Goal: Book appointment/travel/reservation

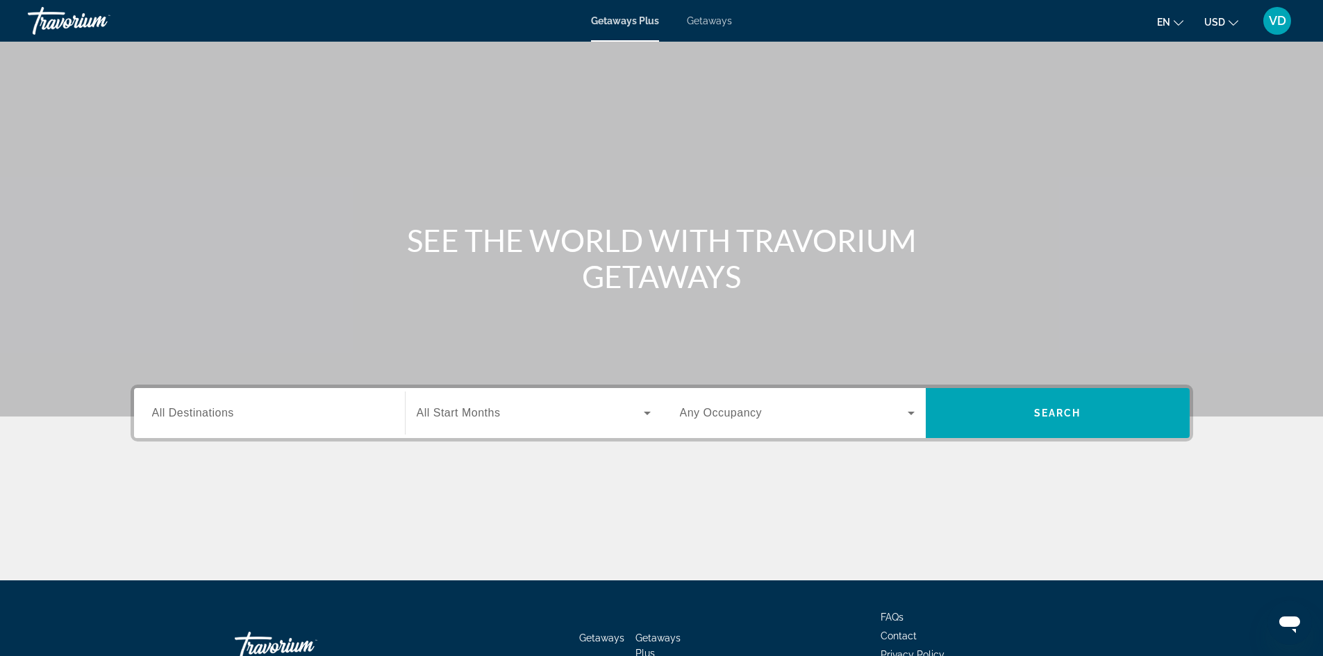
click at [698, 27] on div "Getaways Plus Getaways en English Español Français Italiano Português русский U…" at bounding box center [661, 21] width 1323 height 36
click at [705, 20] on span "Getaways" at bounding box center [709, 20] width 45 height 11
click at [204, 415] on span "All Destinations" at bounding box center [193, 413] width 82 height 12
click at [204, 415] on input "Destination All Destinations" at bounding box center [269, 414] width 235 height 17
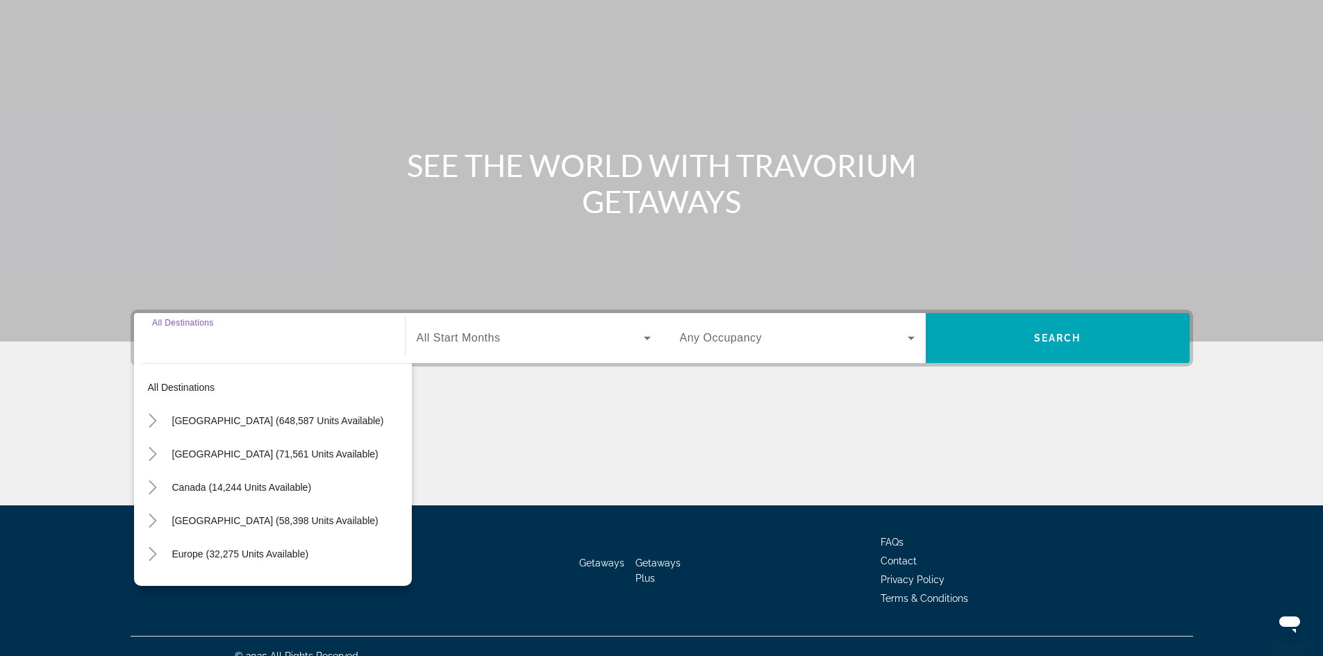
scroll to position [94, 0]
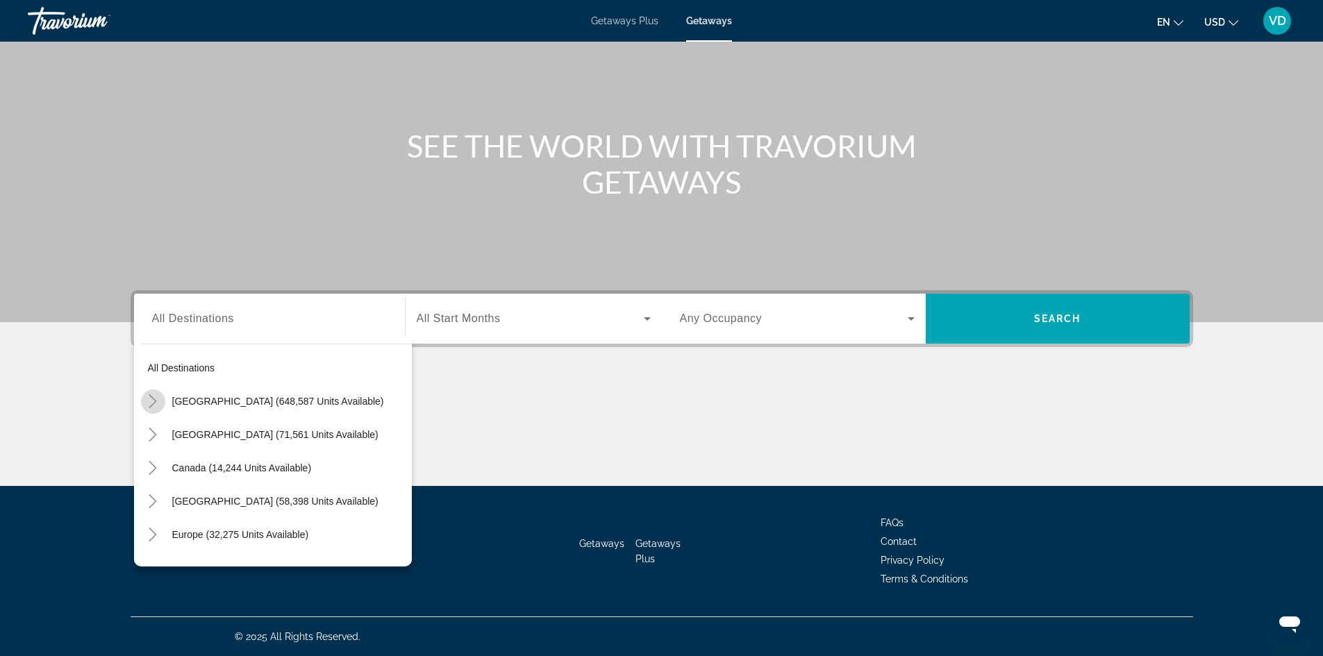
click at [147, 399] on icon "Toggle United States (648,587 units available)" at bounding box center [153, 402] width 14 height 14
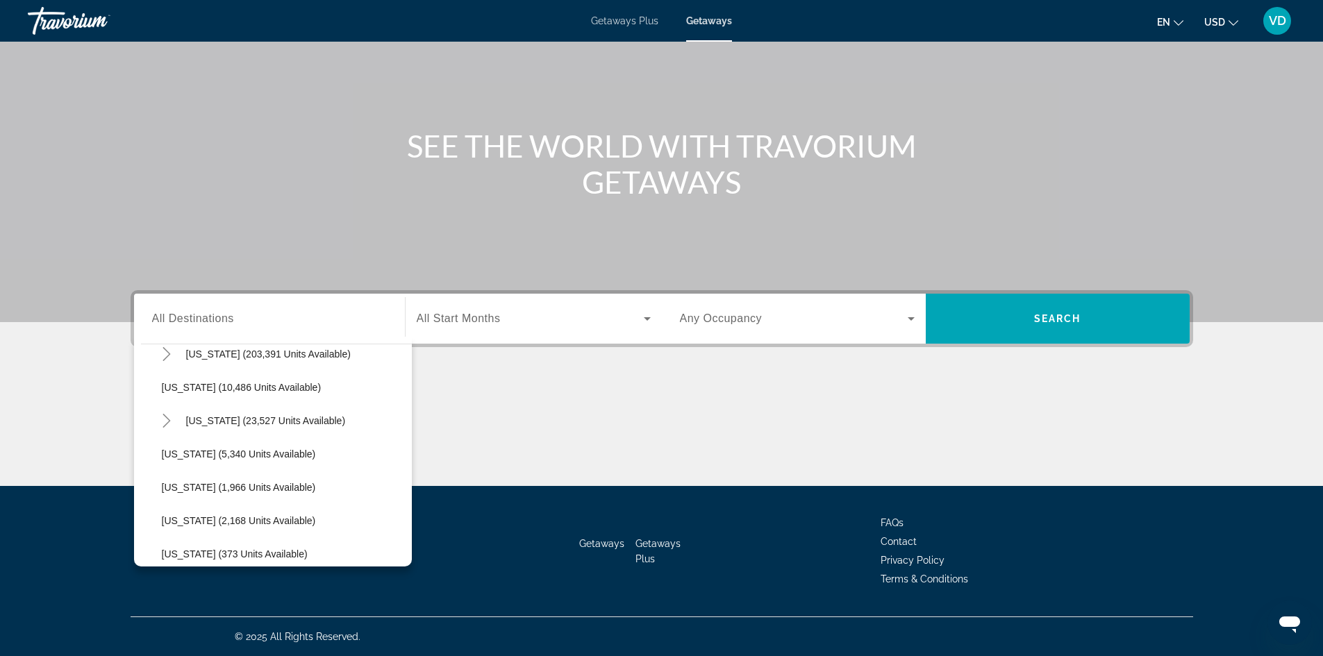
scroll to position [281, 0]
click at [217, 420] on span "Hawaii (23,527 units available)" at bounding box center [266, 420] width 160 height 11
type input "**********"
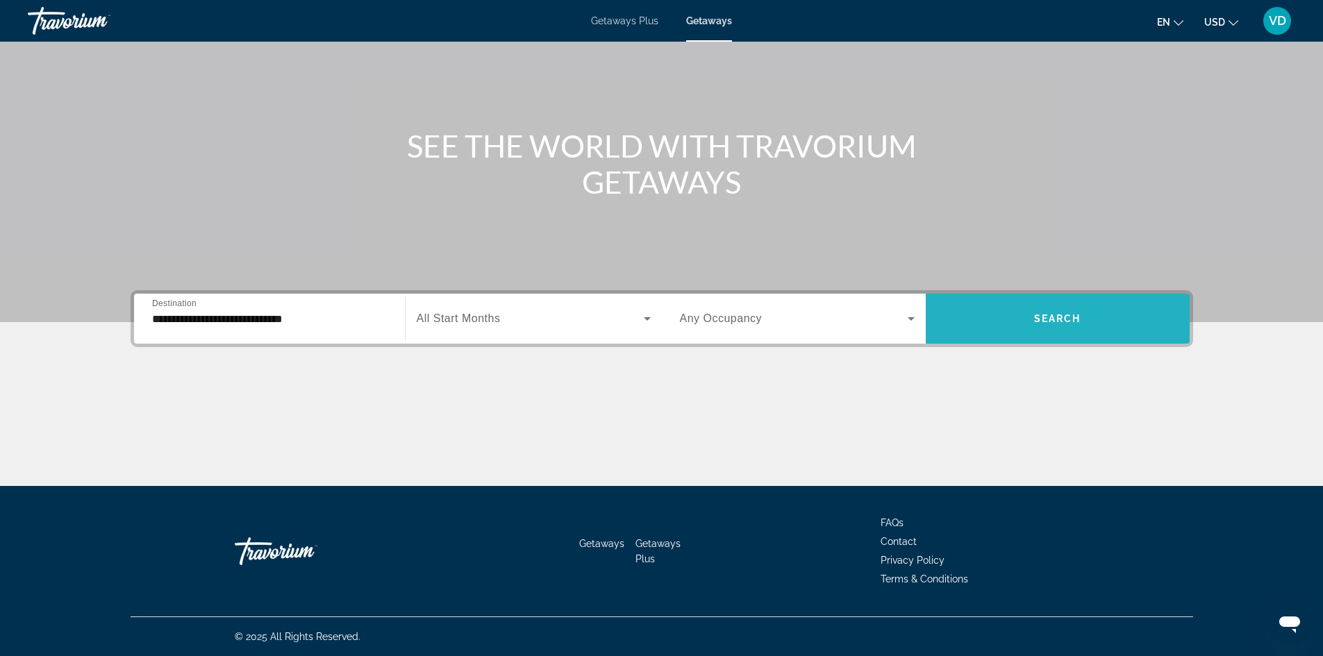
click at [1027, 317] on span "Search widget" at bounding box center [1058, 318] width 264 height 33
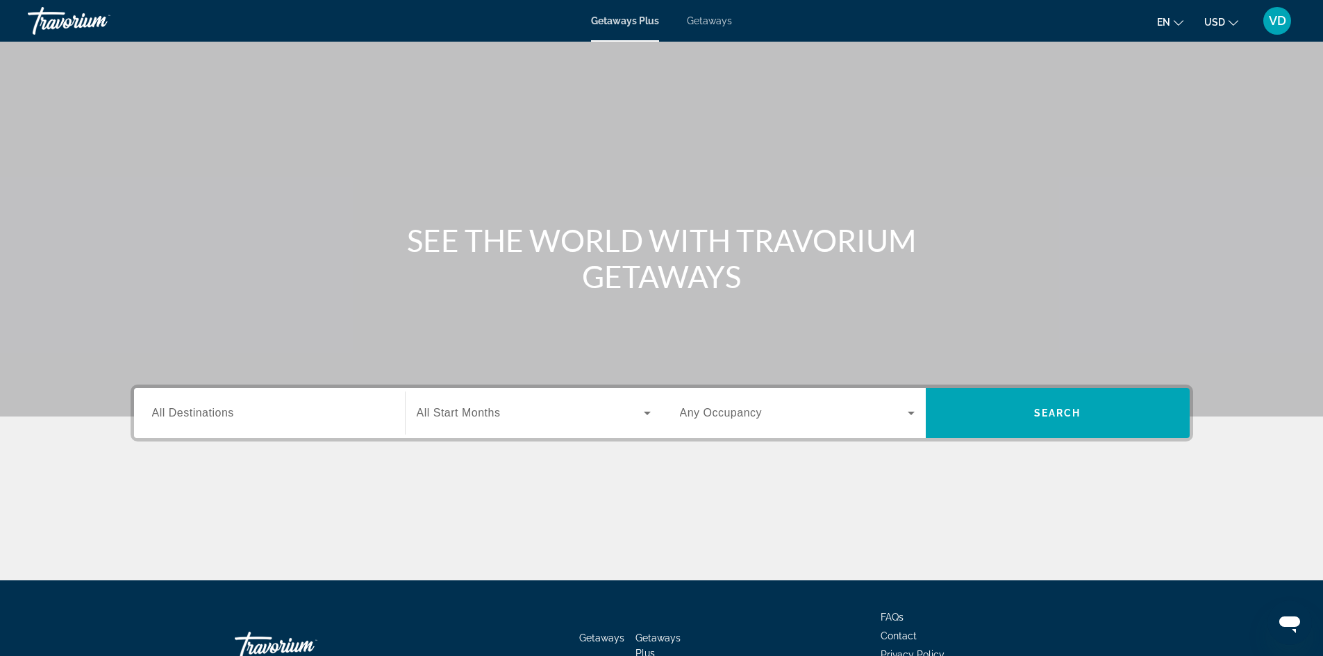
click at [187, 413] on span "All Destinations" at bounding box center [193, 413] width 82 height 12
click at [187, 413] on input "Destination All Destinations" at bounding box center [269, 414] width 235 height 17
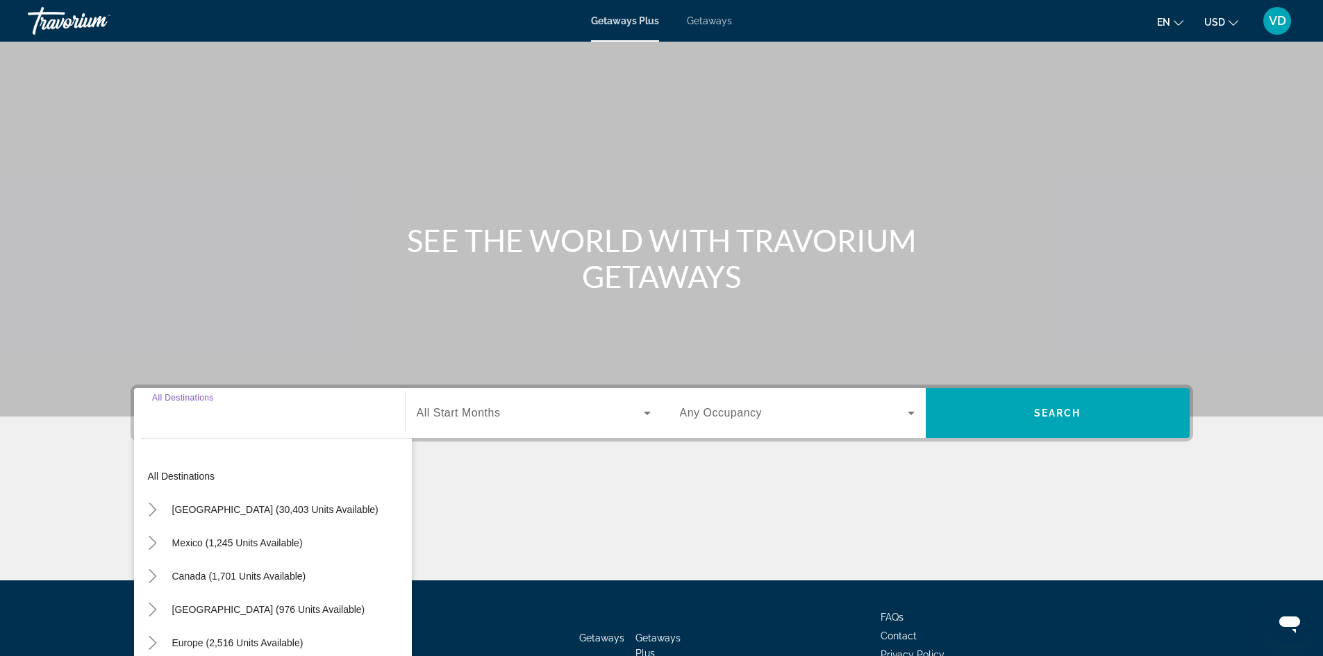
scroll to position [94, 0]
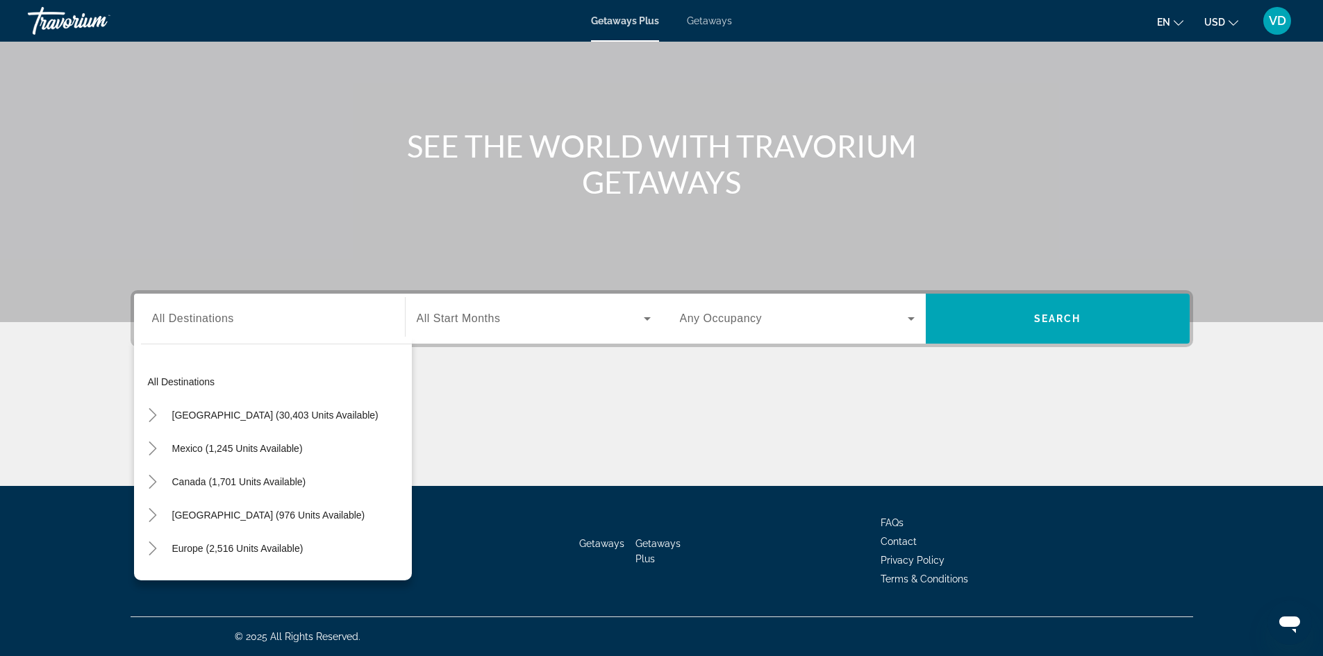
click at [712, 20] on span "Getaways" at bounding box center [709, 20] width 45 height 11
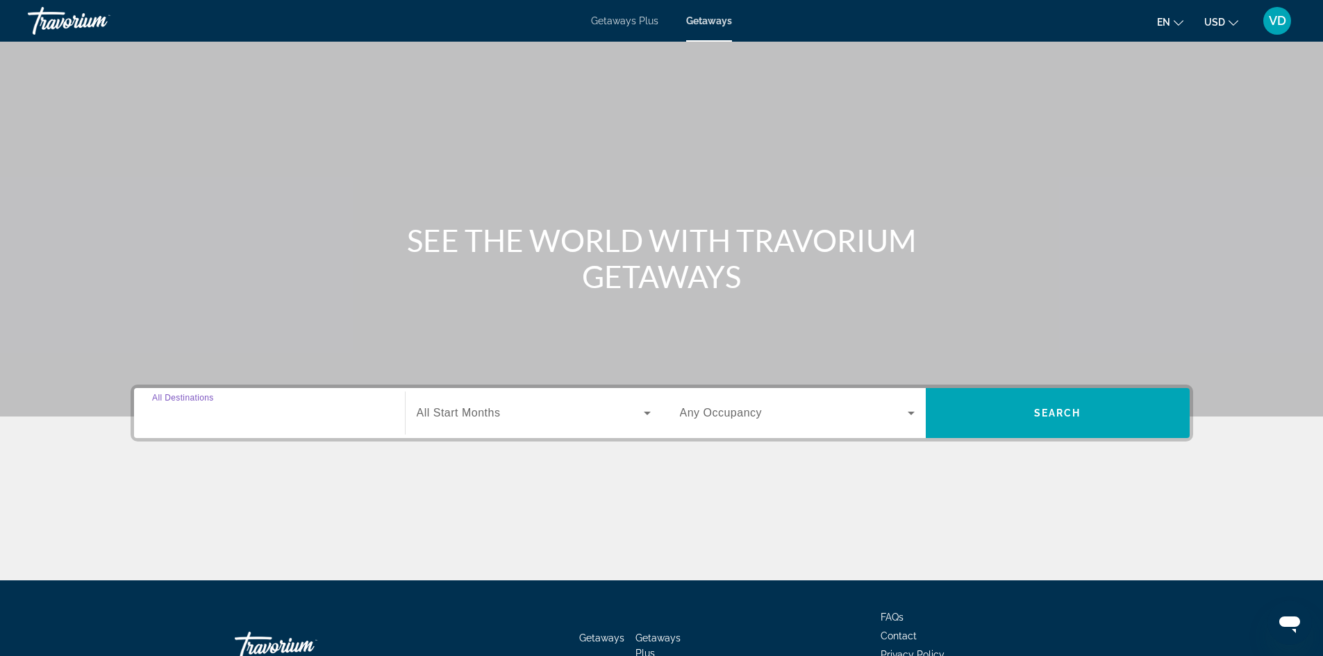
click at [196, 406] on input "Destination All Destinations" at bounding box center [269, 414] width 235 height 17
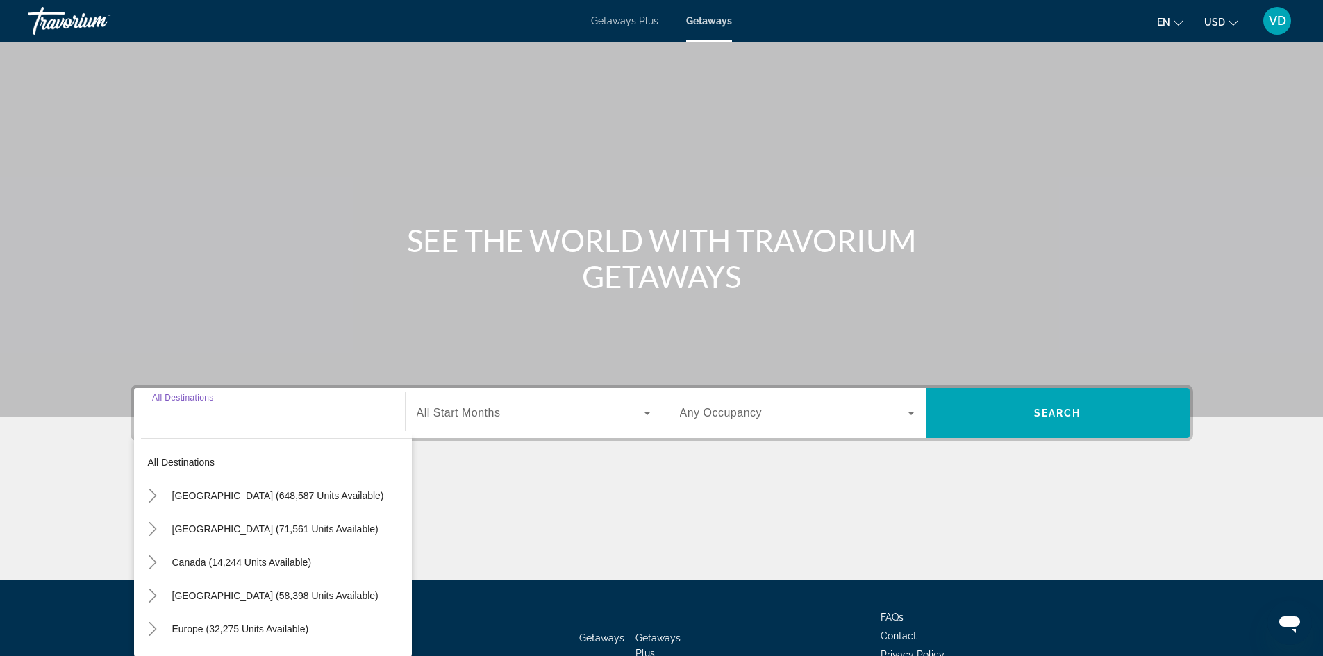
scroll to position [94, 0]
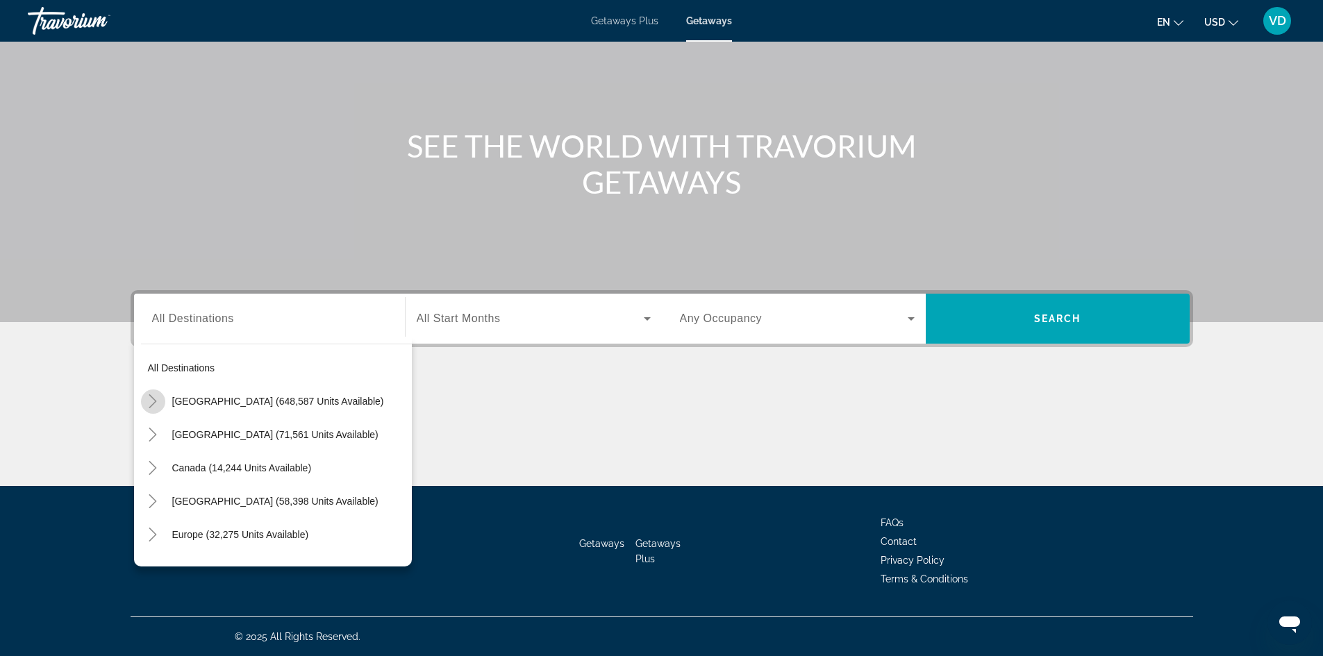
click at [148, 401] on icon "Toggle United States (648,587 units available)" at bounding box center [153, 402] width 14 height 14
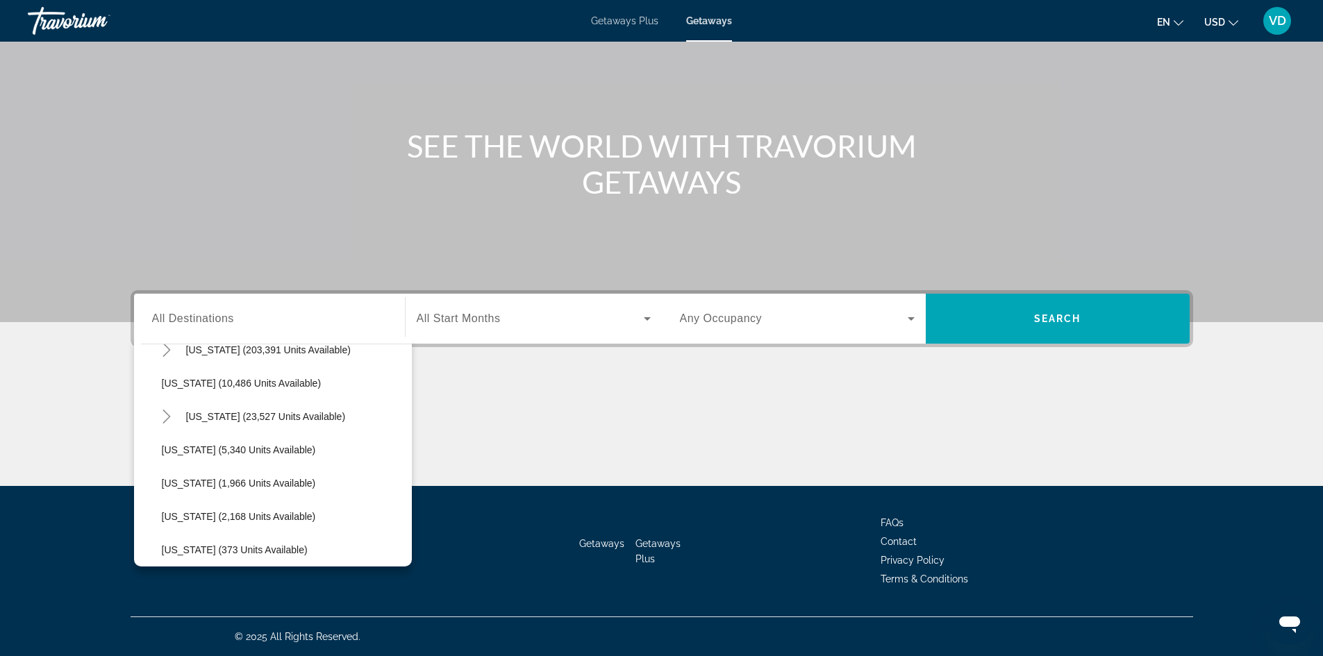
scroll to position [285, 0]
click at [208, 413] on span "[US_STATE] (23,527 units available)" at bounding box center [266, 416] width 160 height 11
type input "**********"
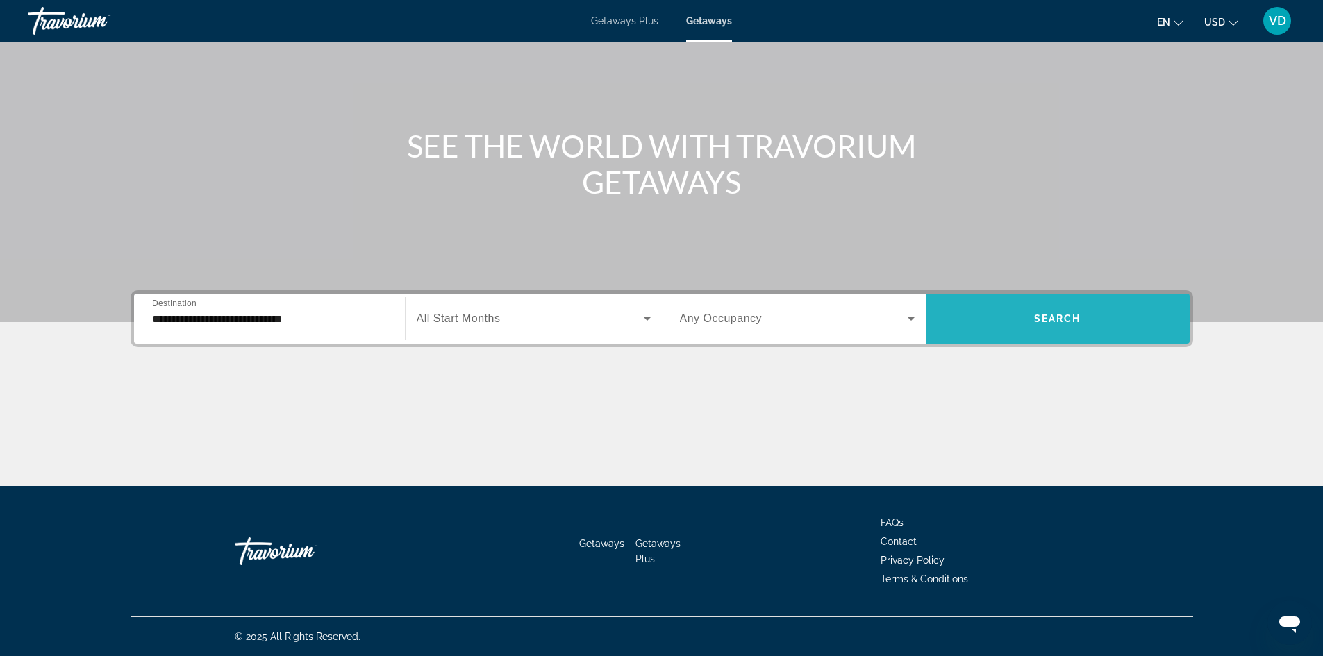
click at [1050, 330] on span "Search widget" at bounding box center [1058, 318] width 264 height 33
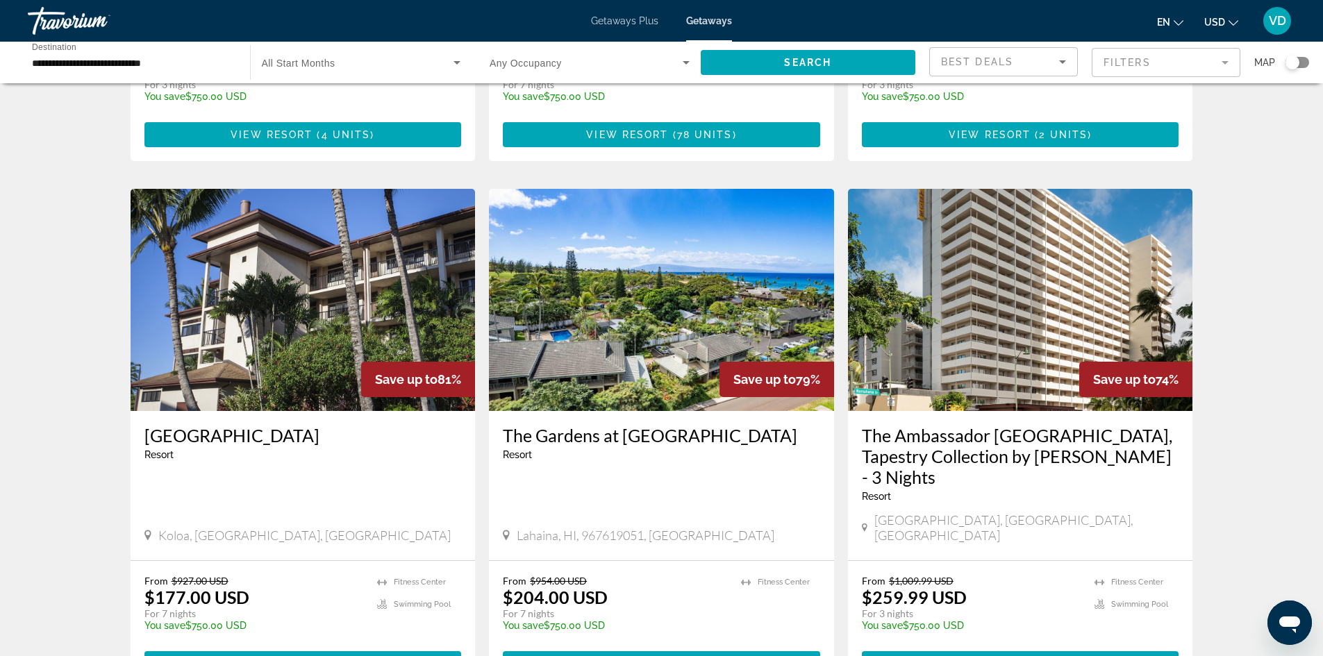
scroll to position [452, 0]
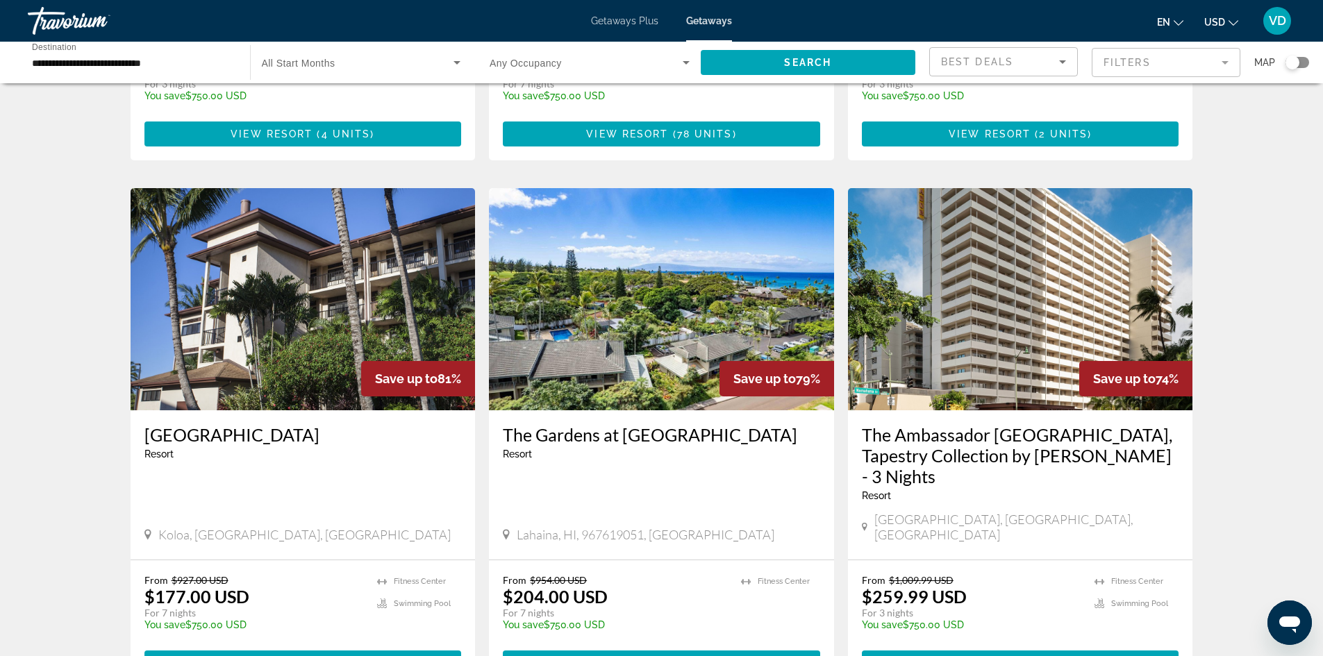
click at [230, 368] on img "Main content" at bounding box center [303, 299] width 345 height 222
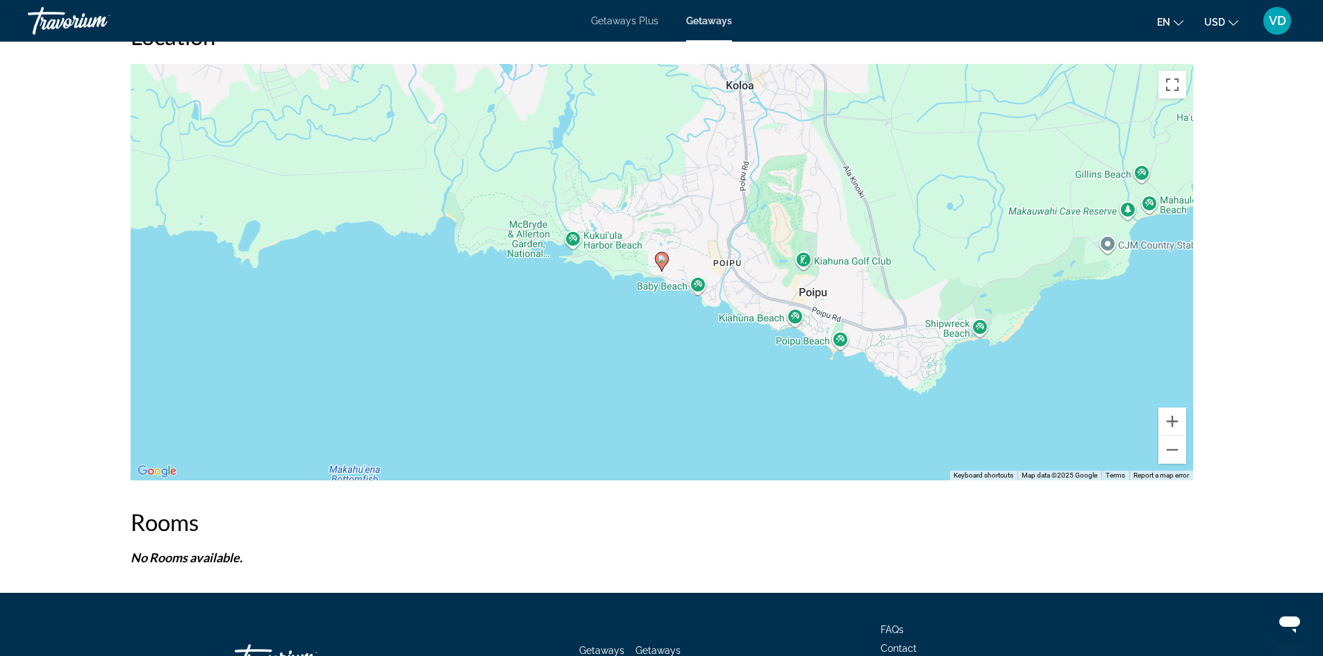
scroll to position [2256, 0]
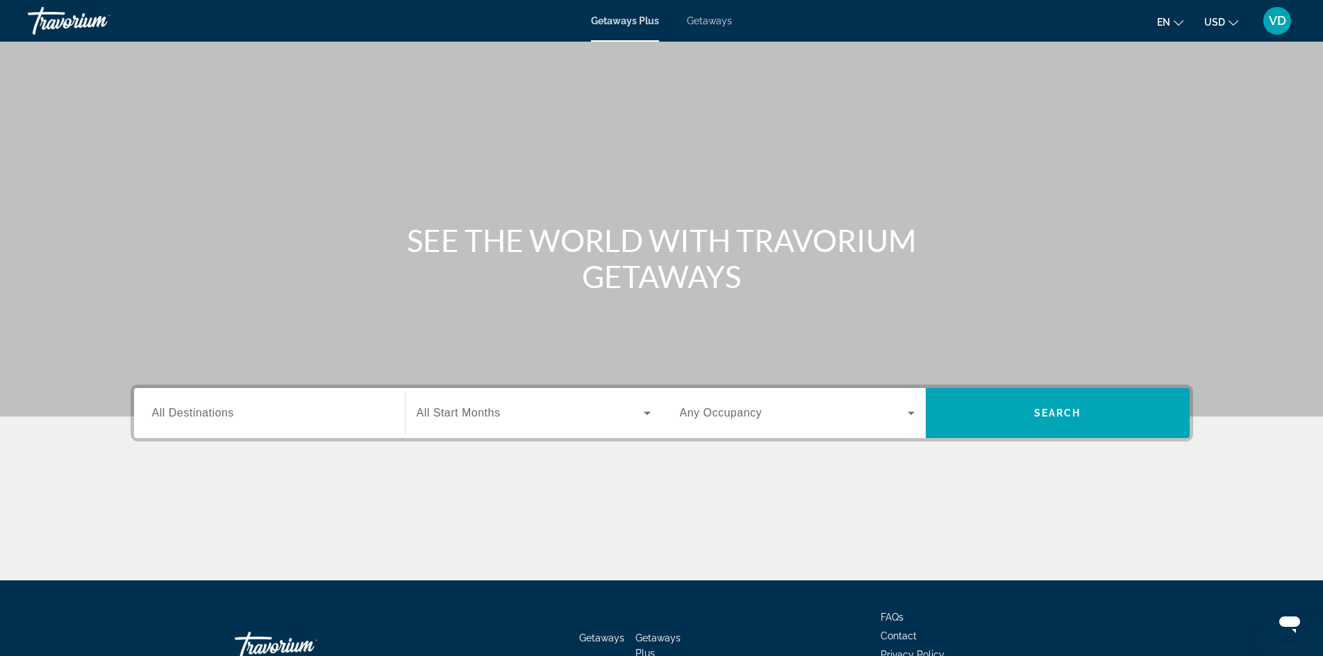
click at [705, 17] on span "Getaways" at bounding box center [709, 20] width 45 height 11
click at [231, 399] on div "Search widget" at bounding box center [269, 414] width 235 height 40
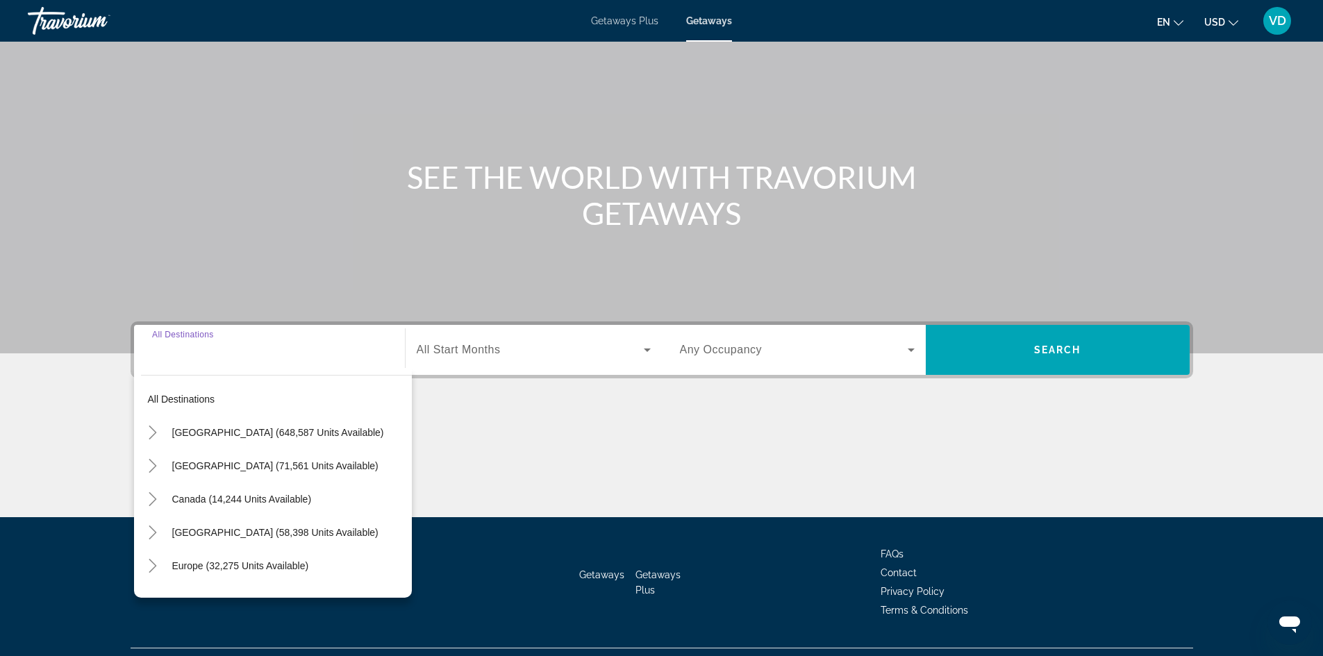
scroll to position [94, 0]
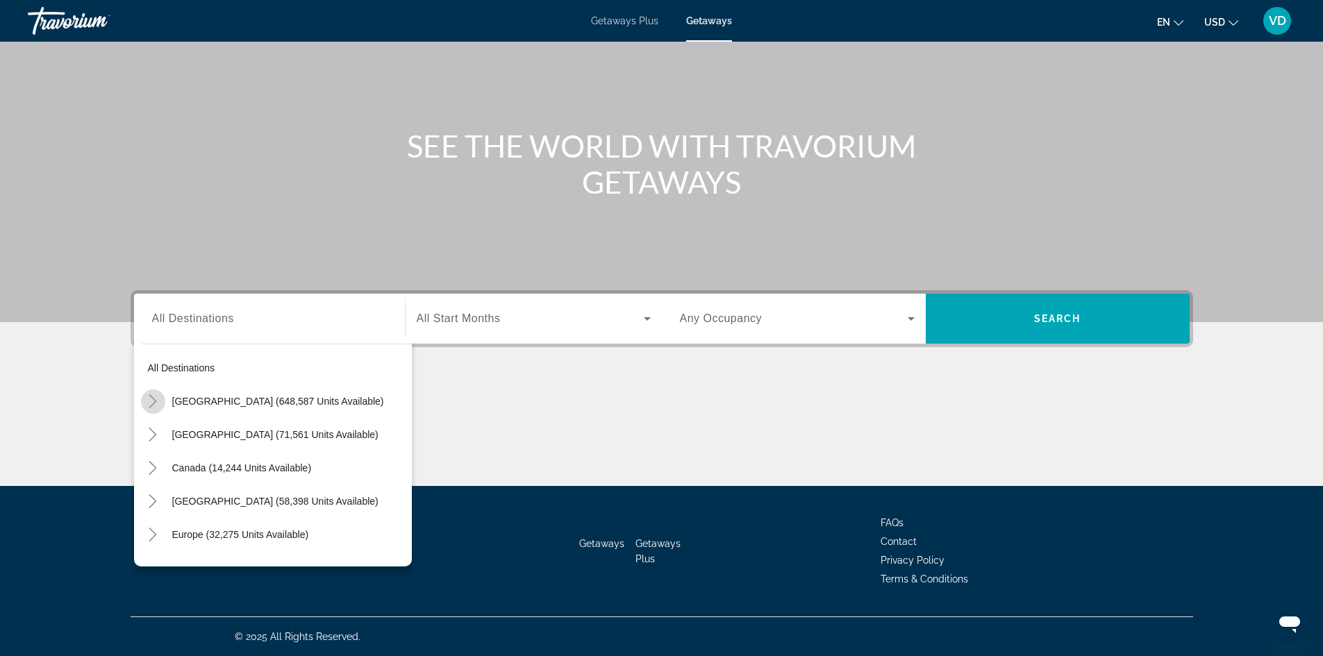
click at [144, 402] on mat-icon "Toggle United States (648,587 units available)" at bounding box center [153, 402] width 24 height 24
click at [238, 437] on span "Hawaii (23,527 units available)" at bounding box center [266, 434] width 160 height 11
type input "**********"
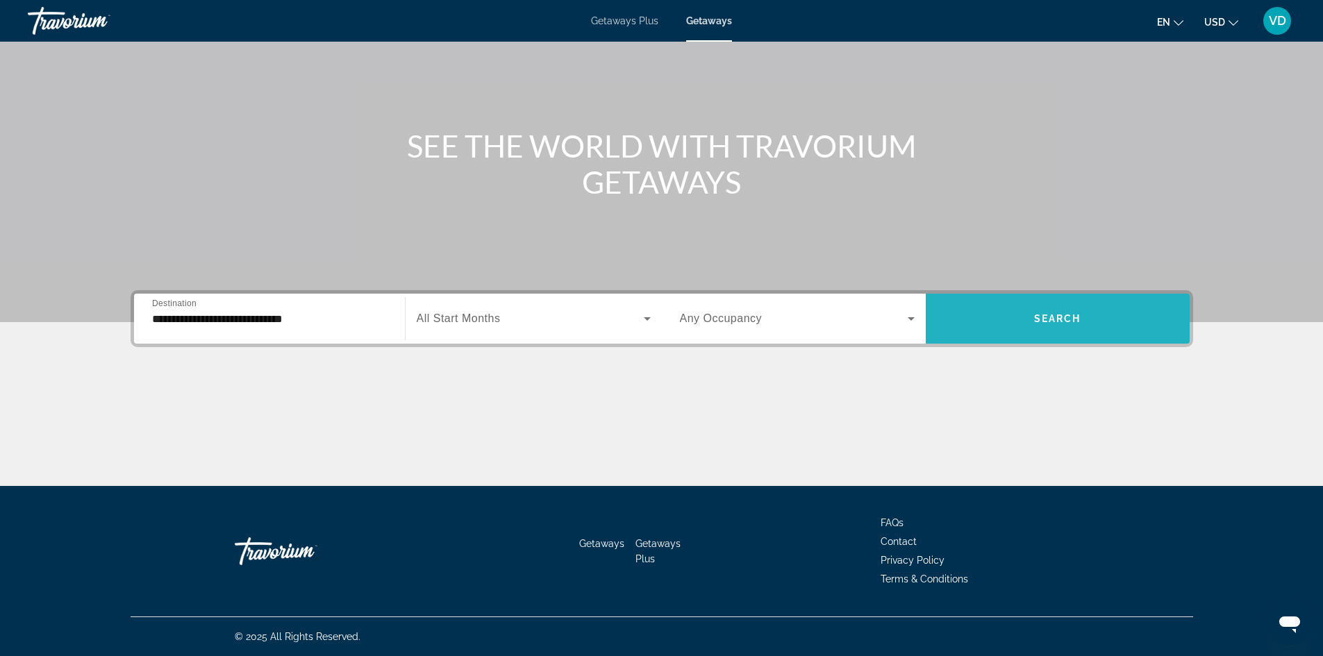
click at [1038, 323] on span "Search" at bounding box center [1057, 318] width 47 height 11
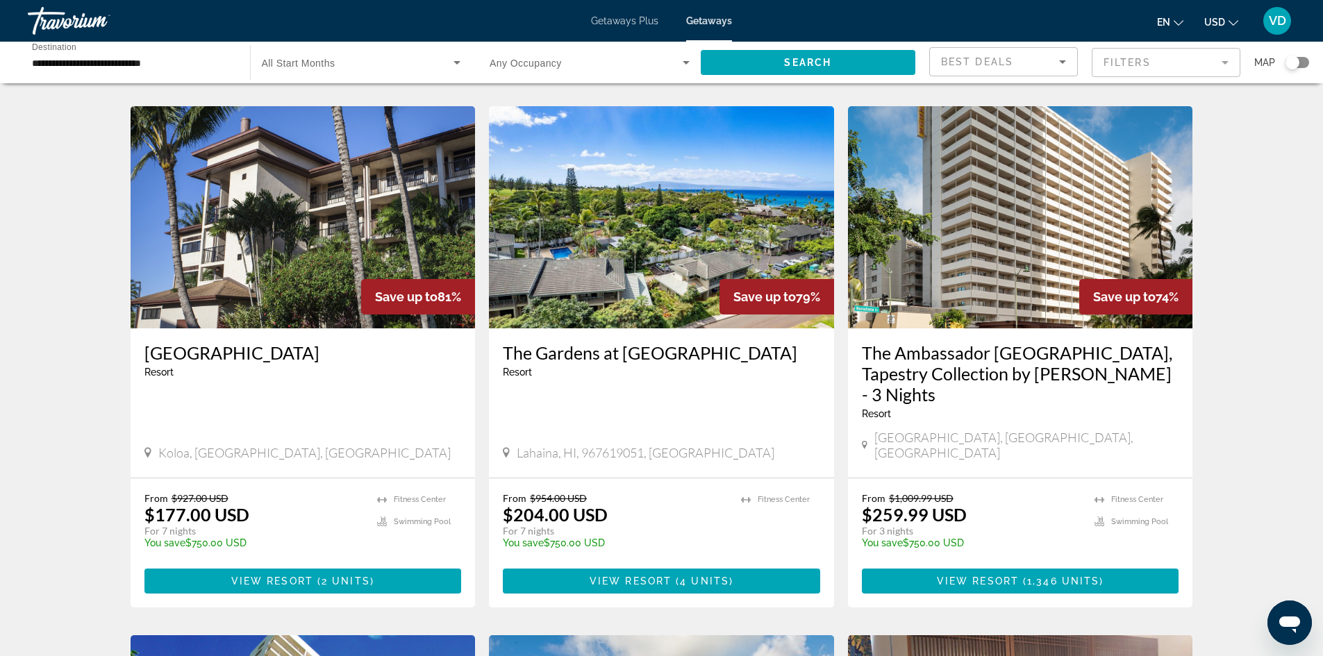
scroll to position [535, 0]
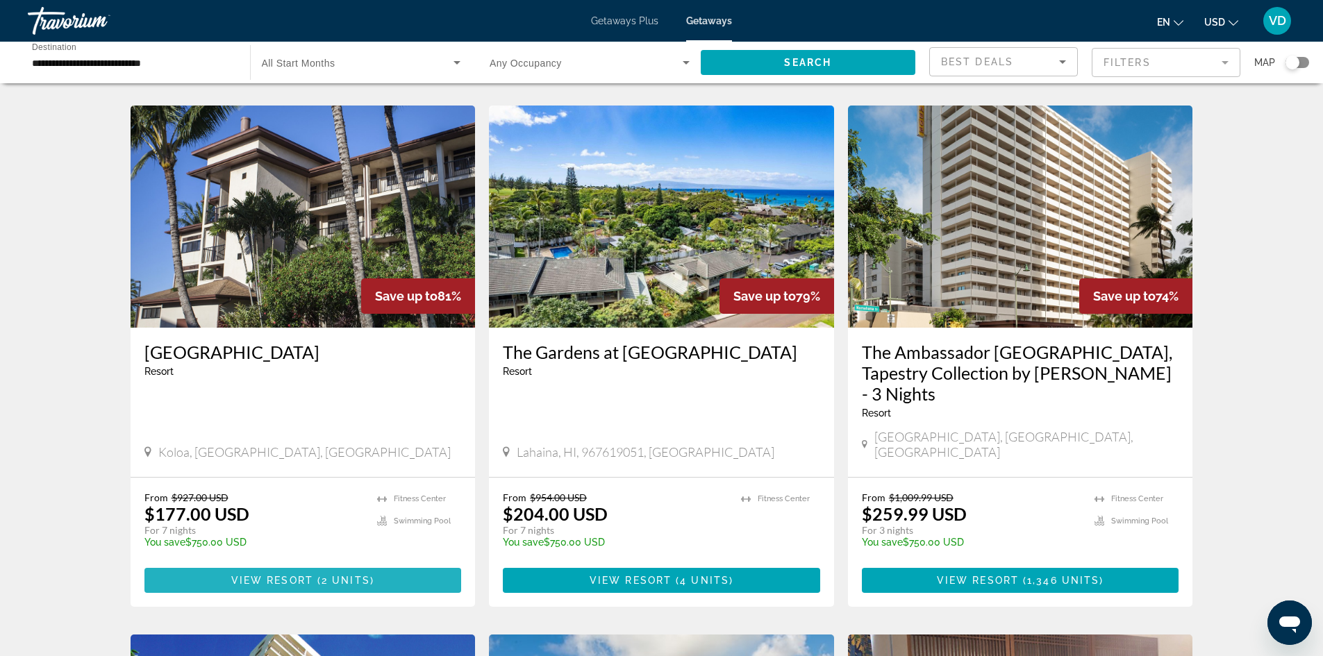
click at [351, 575] on span "2 units" at bounding box center [346, 580] width 49 height 11
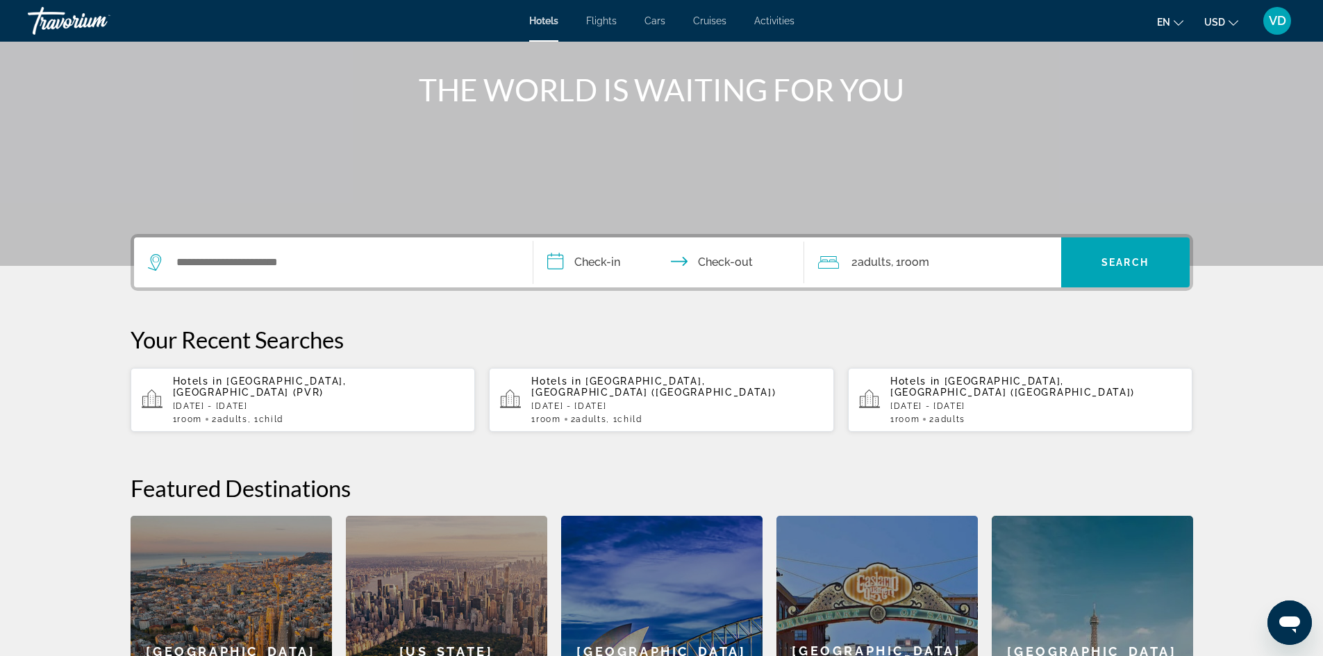
scroll to position [151, 0]
click at [684, 401] on p "Sat, 25 Oct - Sat, 01 Nov" at bounding box center [677, 406] width 292 height 10
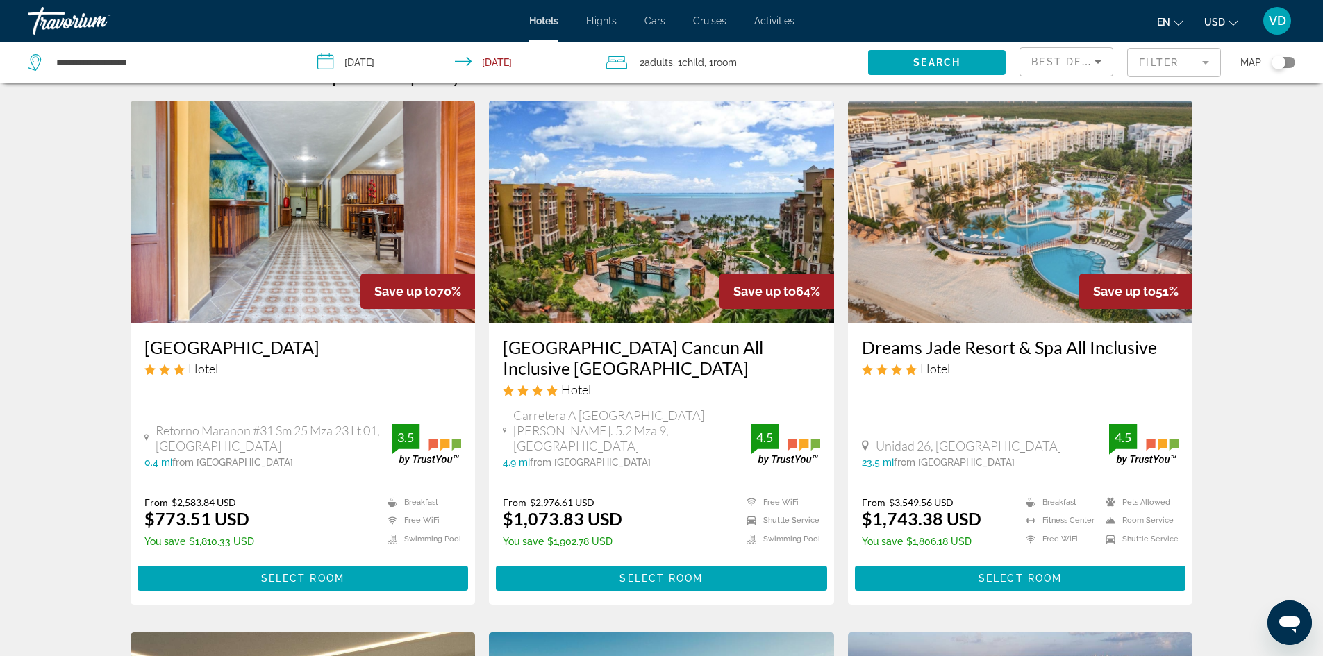
scroll to position [10, 0]
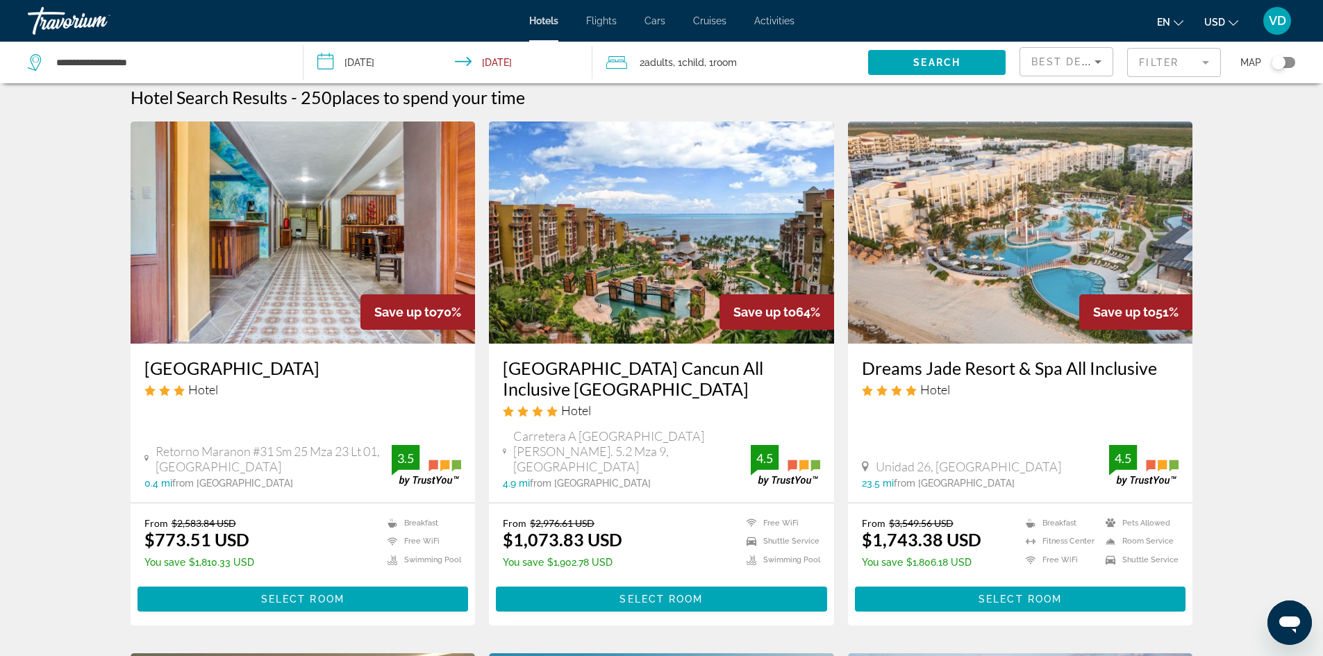
click at [384, 69] on input "**********" at bounding box center [451, 65] width 295 height 46
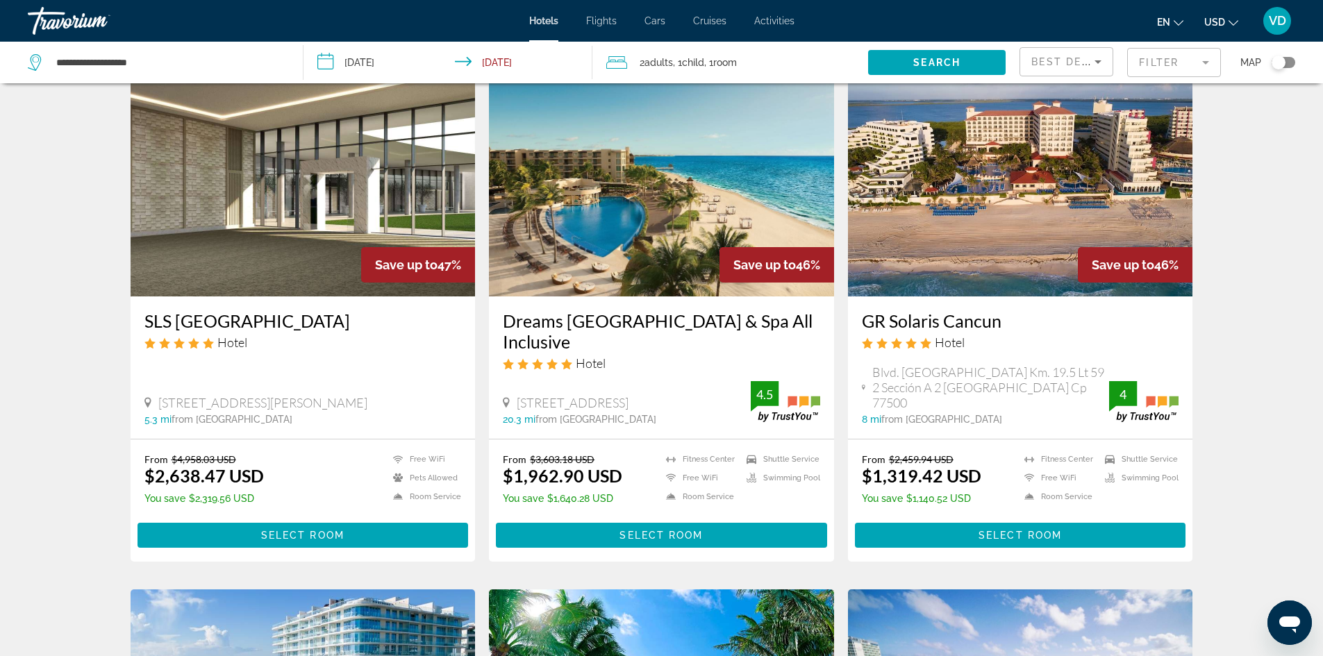
scroll to position [615, 0]
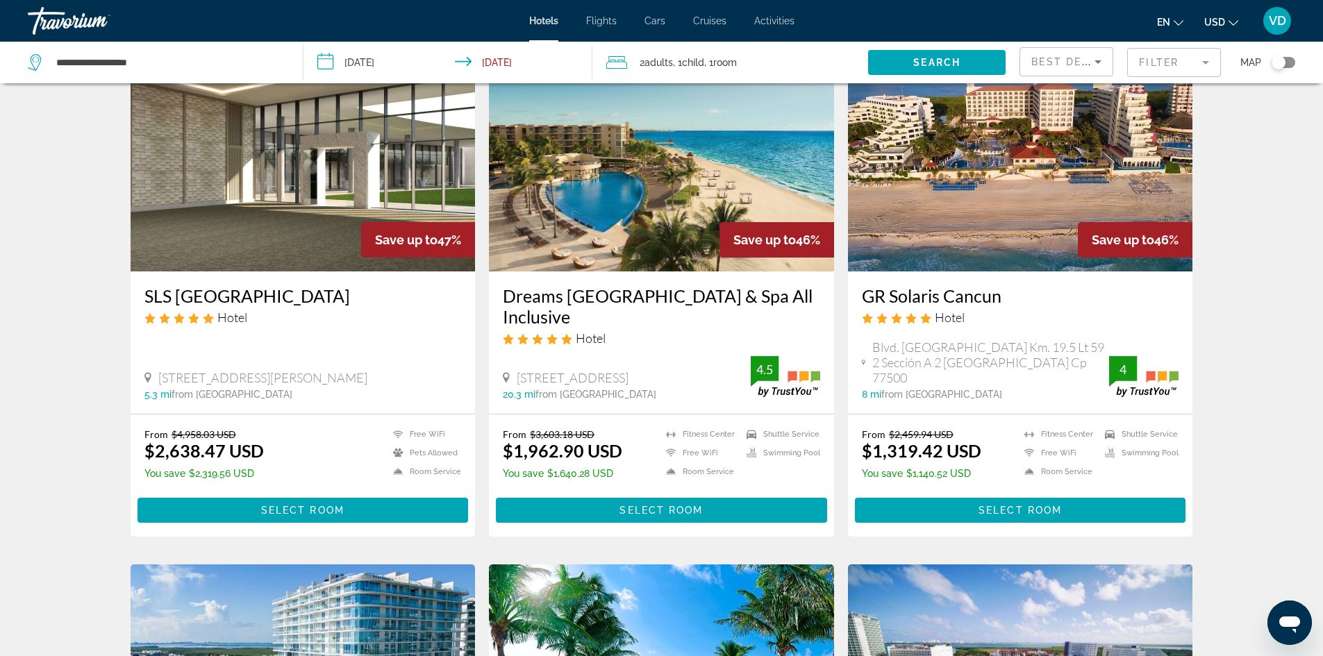
click at [682, 285] on h3 "Dreams Riviera Cancun Resort & Spa All Inclusive" at bounding box center [661, 306] width 317 height 42
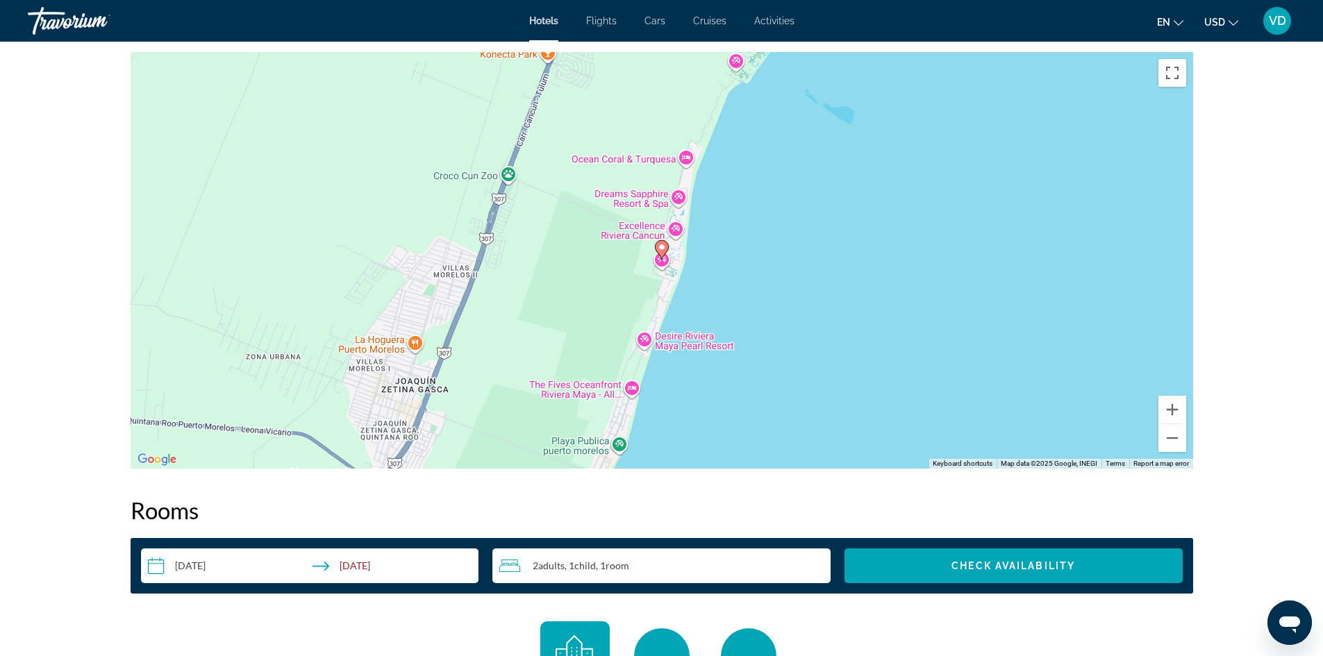
scroll to position [1314, 0]
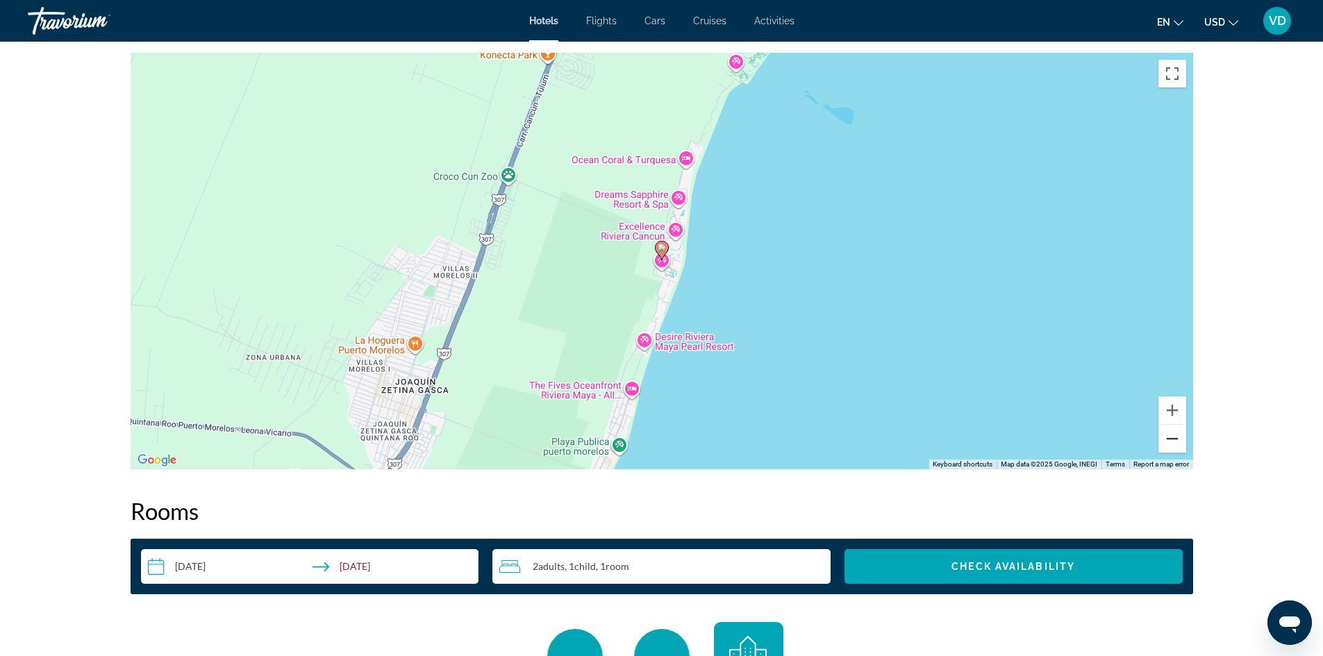
click at [1179, 436] on button "Zoom out" at bounding box center [1173, 439] width 28 height 28
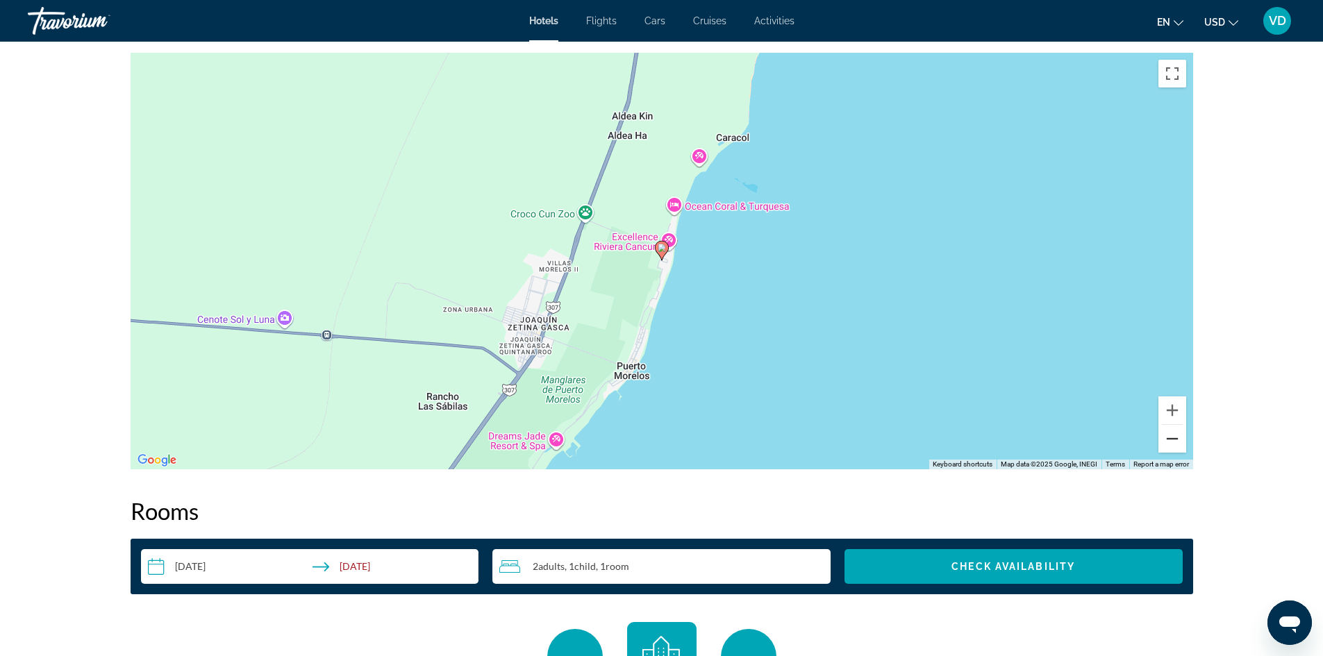
click at [1179, 436] on button "Zoom out" at bounding box center [1173, 439] width 28 height 28
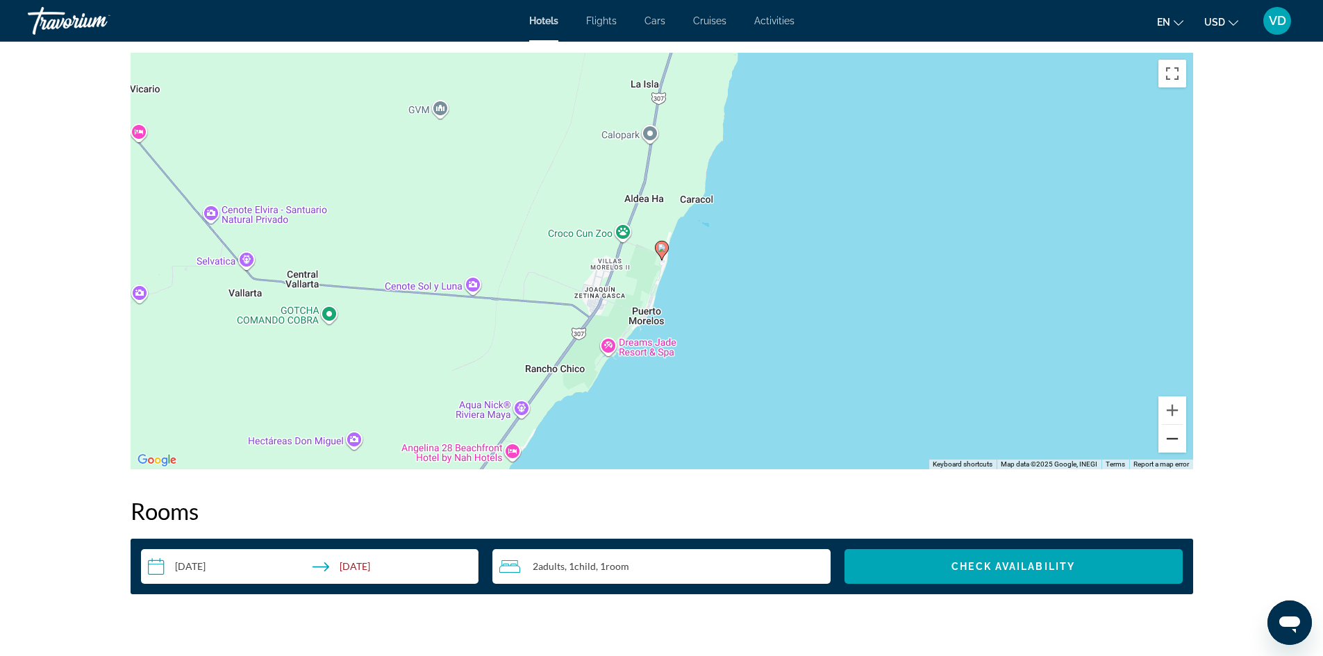
click at [1179, 436] on button "Zoom out" at bounding box center [1173, 439] width 28 height 28
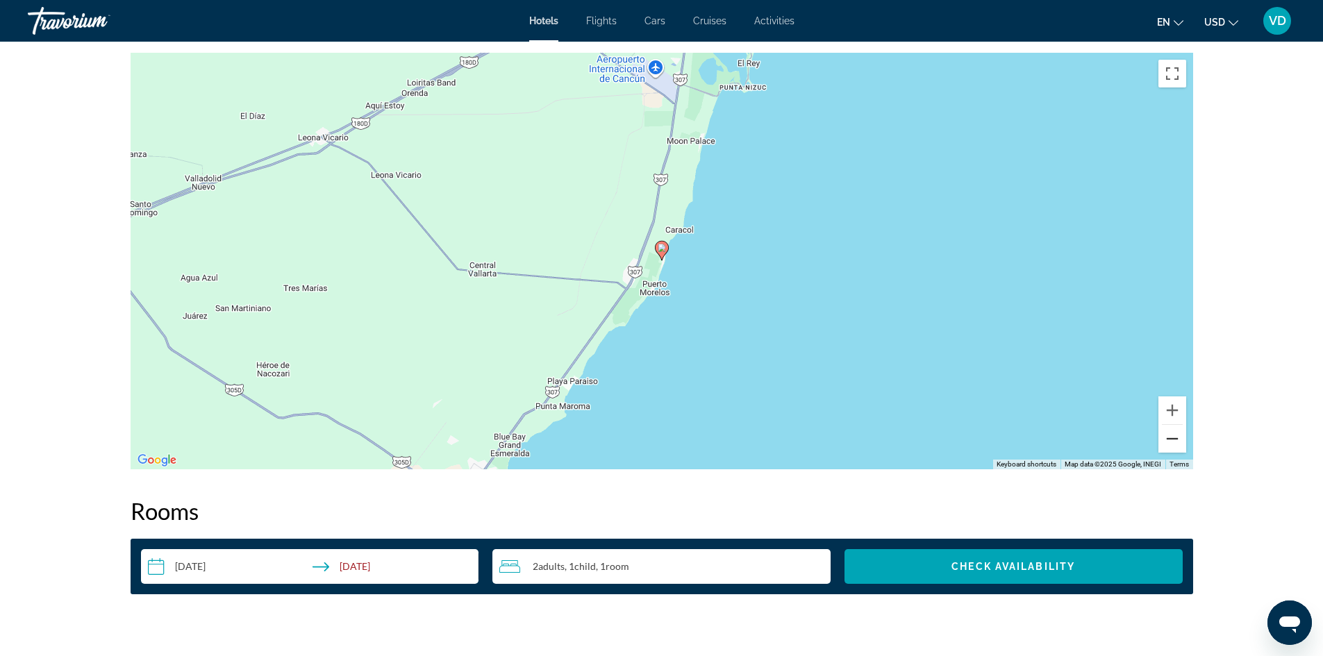
click at [1179, 436] on button "Zoom out" at bounding box center [1173, 439] width 28 height 28
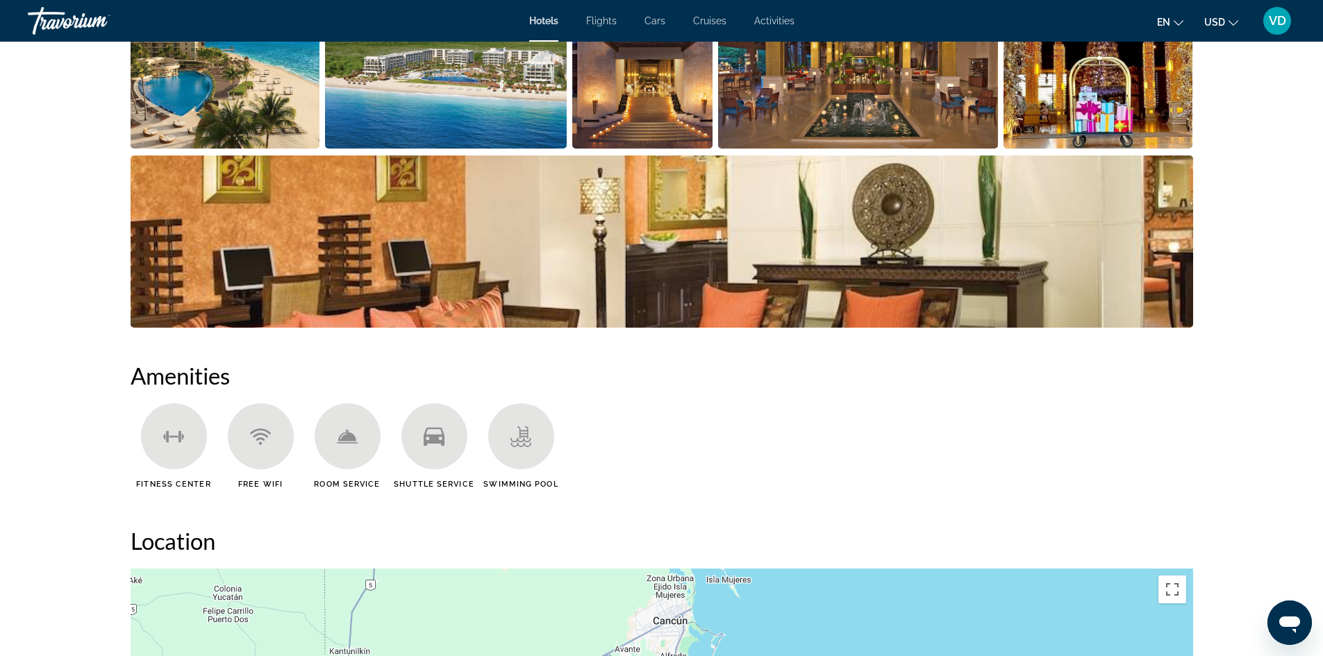
scroll to position [0, 0]
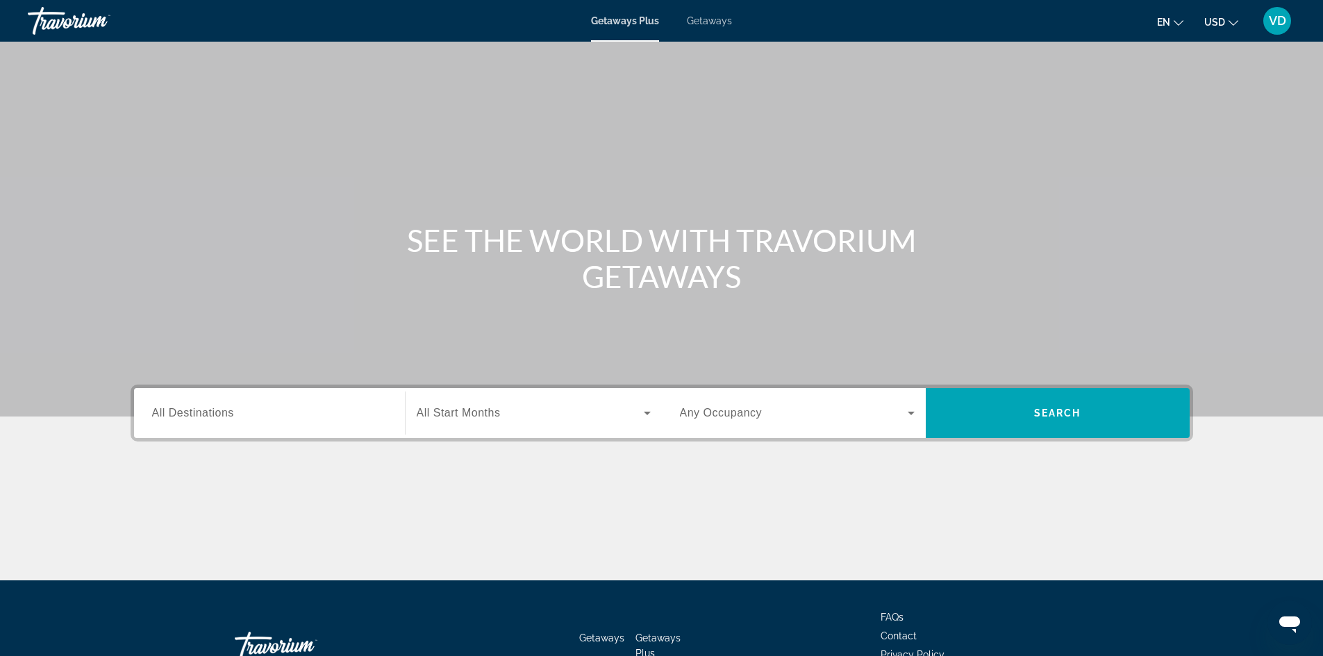
click at [708, 19] on span "Getaways" at bounding box center [709, 20] width 45 height 11
click at [176, 414] on span "All Destinations" at bounding box center [193, 413] width 82 height 12
click at [176, 414] on input "Destination All Destinations" at bounding box center [269, 414] width 235 height 17
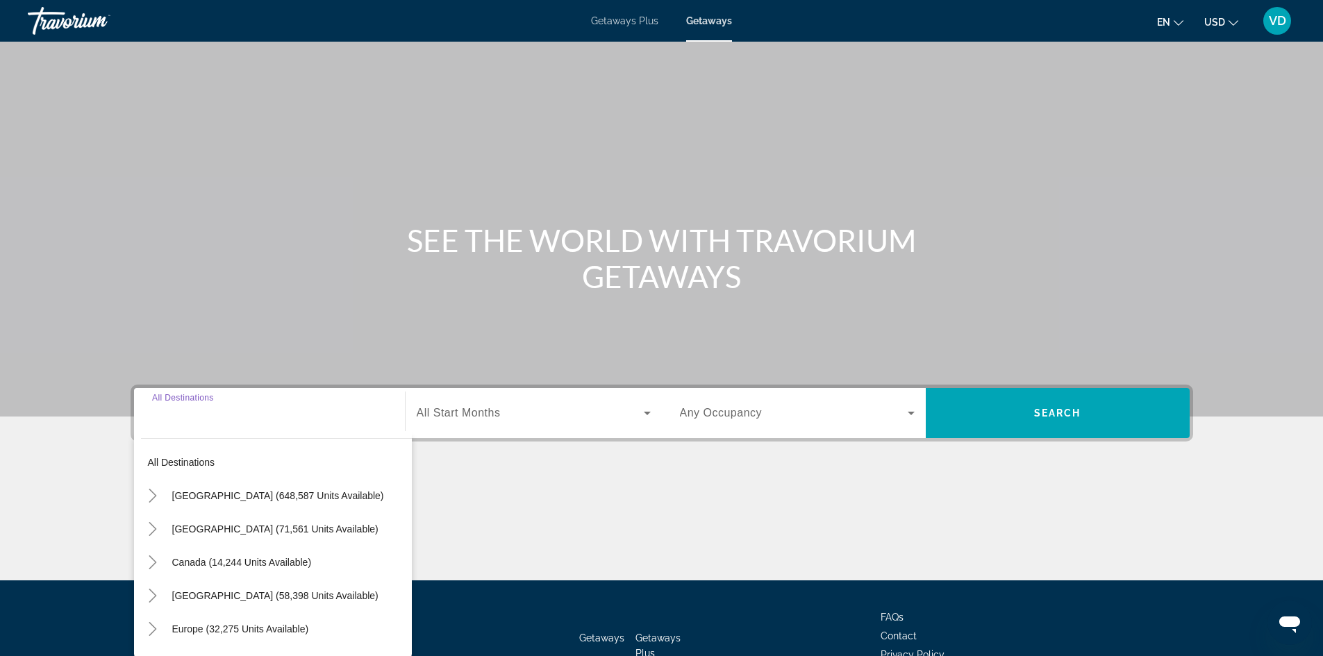
scroll to position [94, 0]
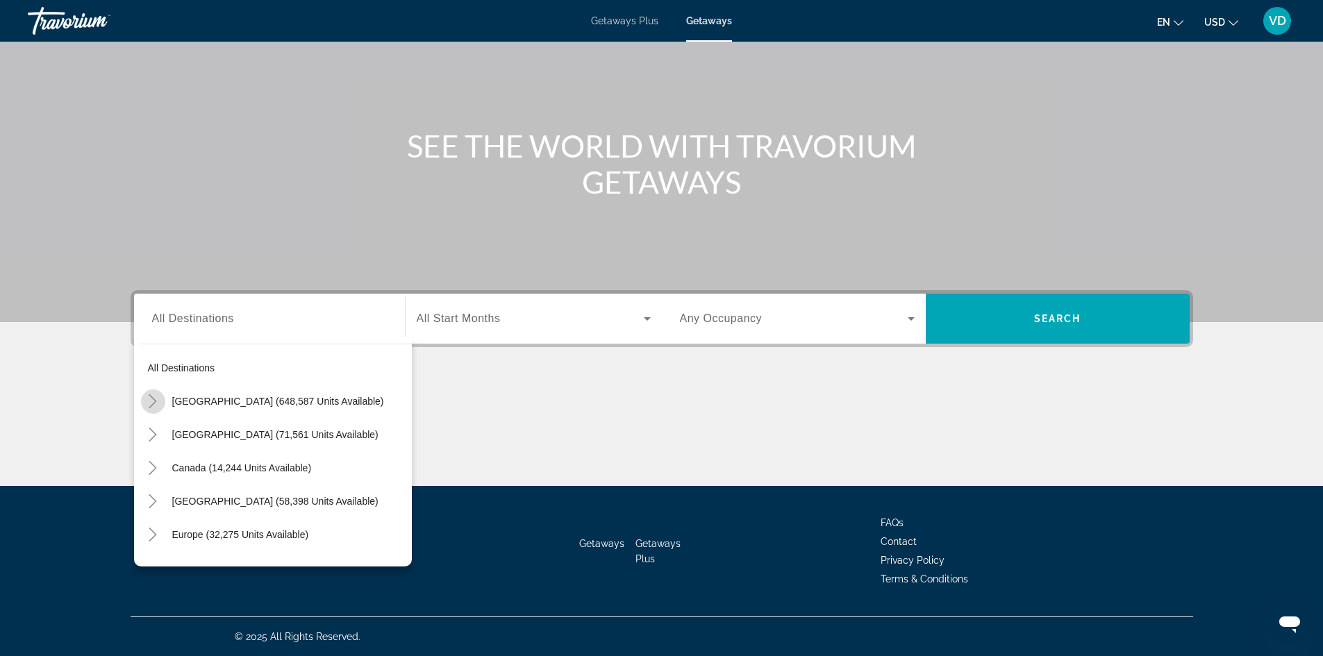
click at [150, 401] on icon "Toggle United States (648,587 units available)" at bounding box center [153, 402] width 14 height 14
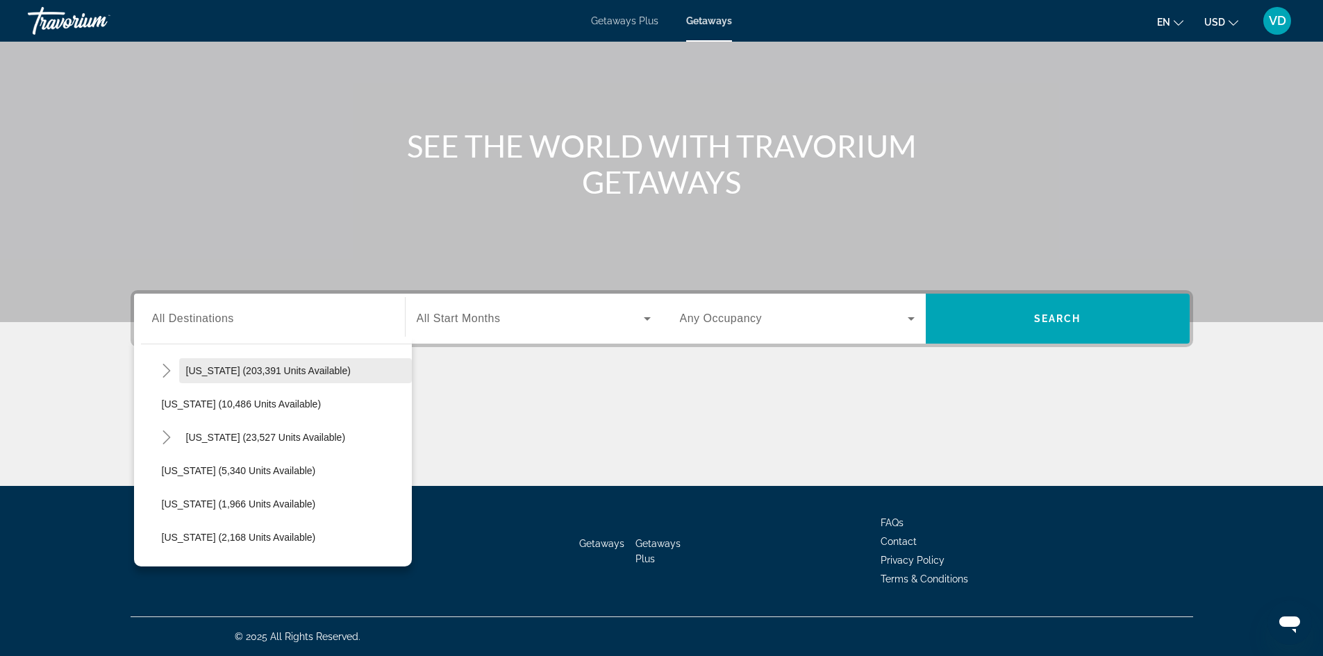
scroll to position [265, 0]
click at [228, 437] on span "[US_STATE] (23,527 units available)" at bounding box center [266, 436] width 160 height 11
type input "**********"
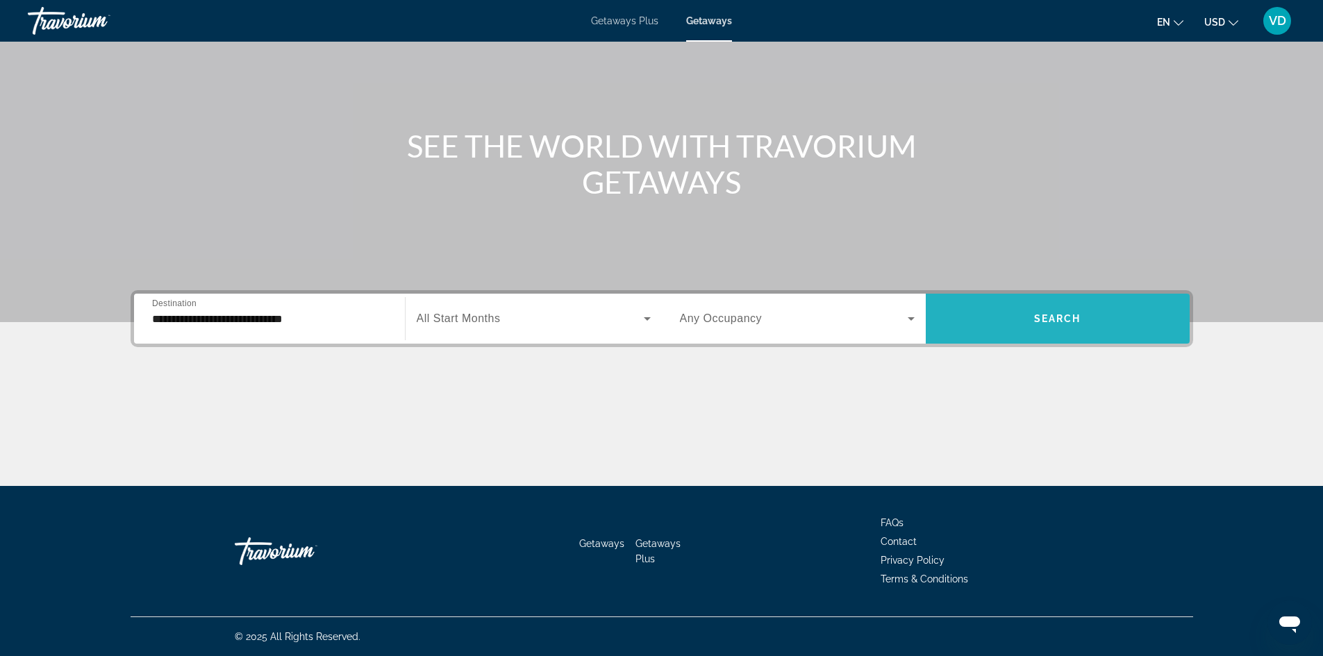
click at [1021, 297] on span "Search widget" at bounding box center [1058, 319] width 264 height 50
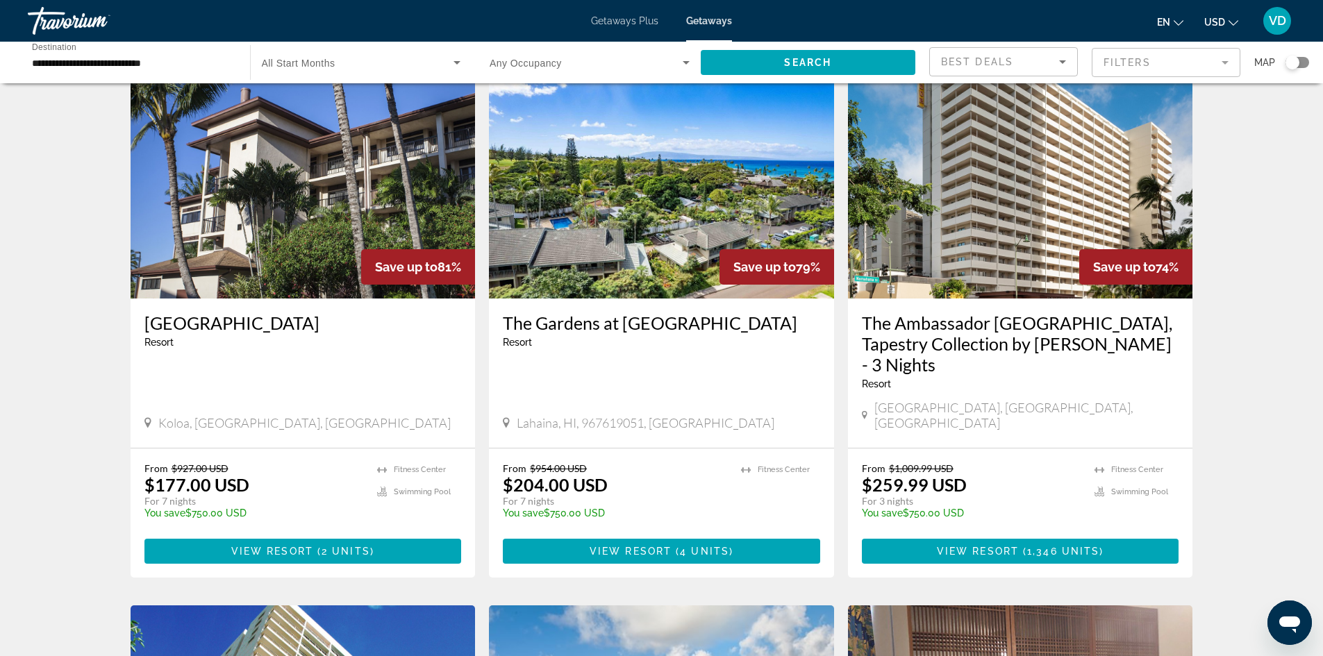
scroll to position [565, 0]
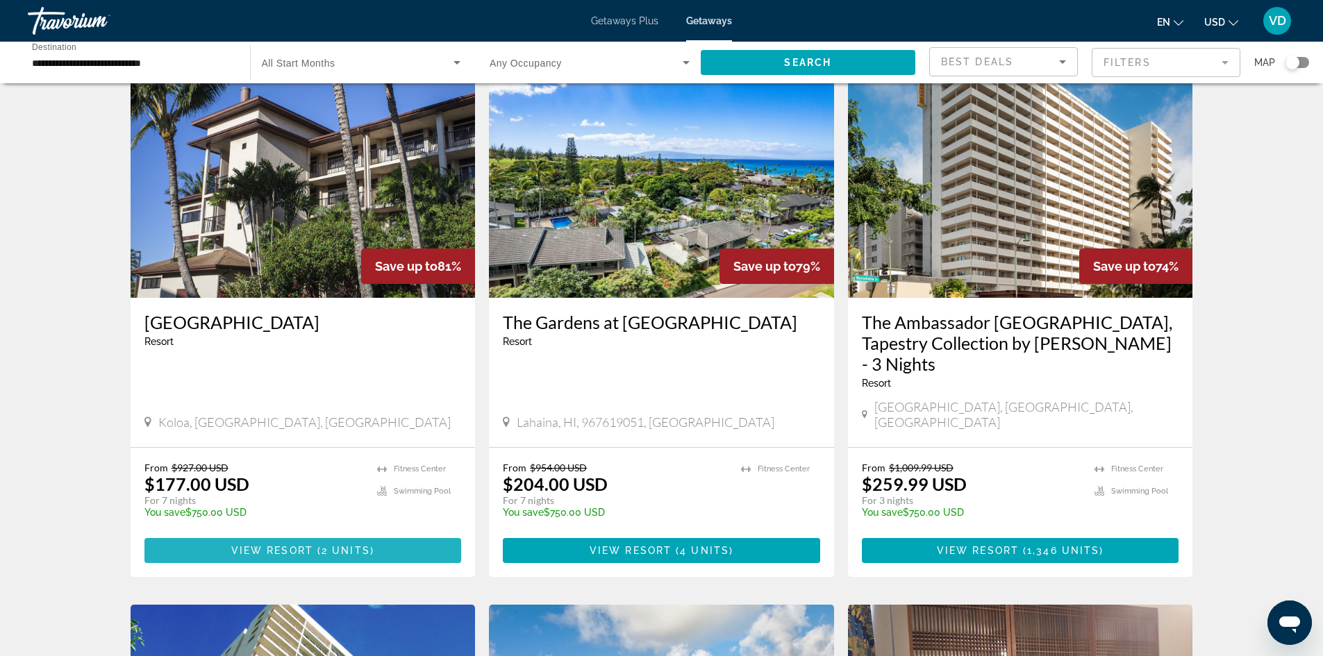
click at [309, 534] on span "Main content" at bounding box center [302, 550] width 317 height 33
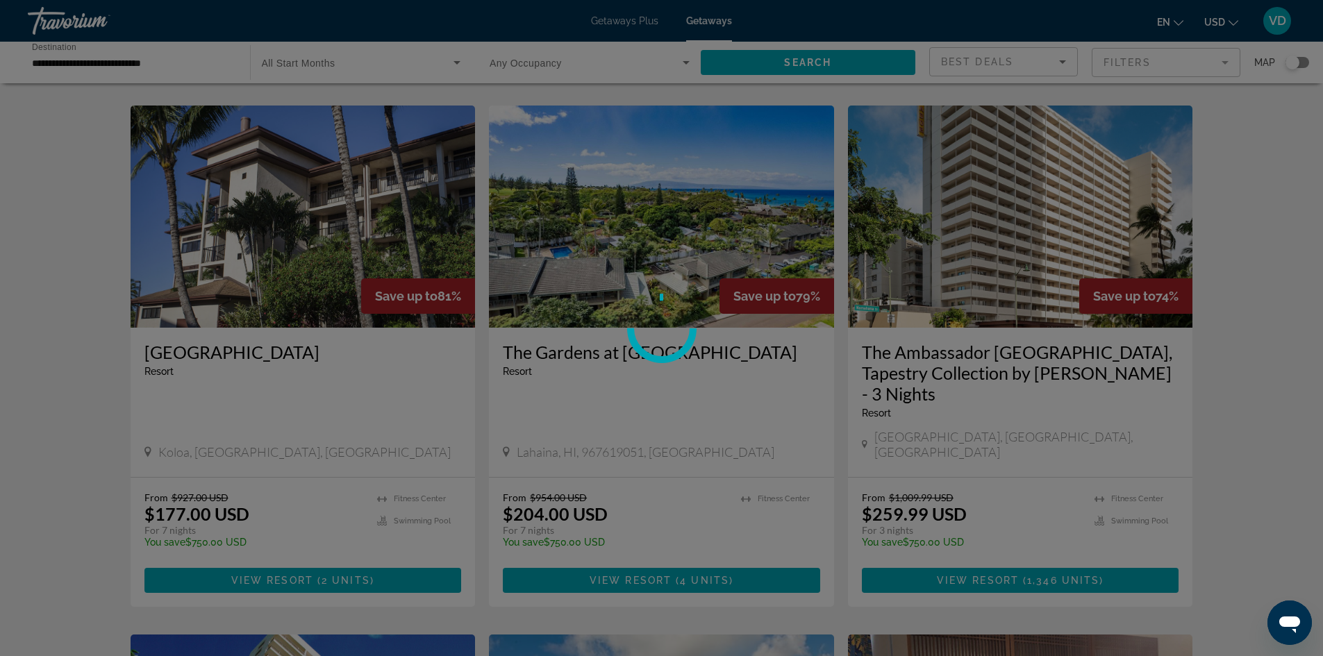
scroll to position [536, 0]
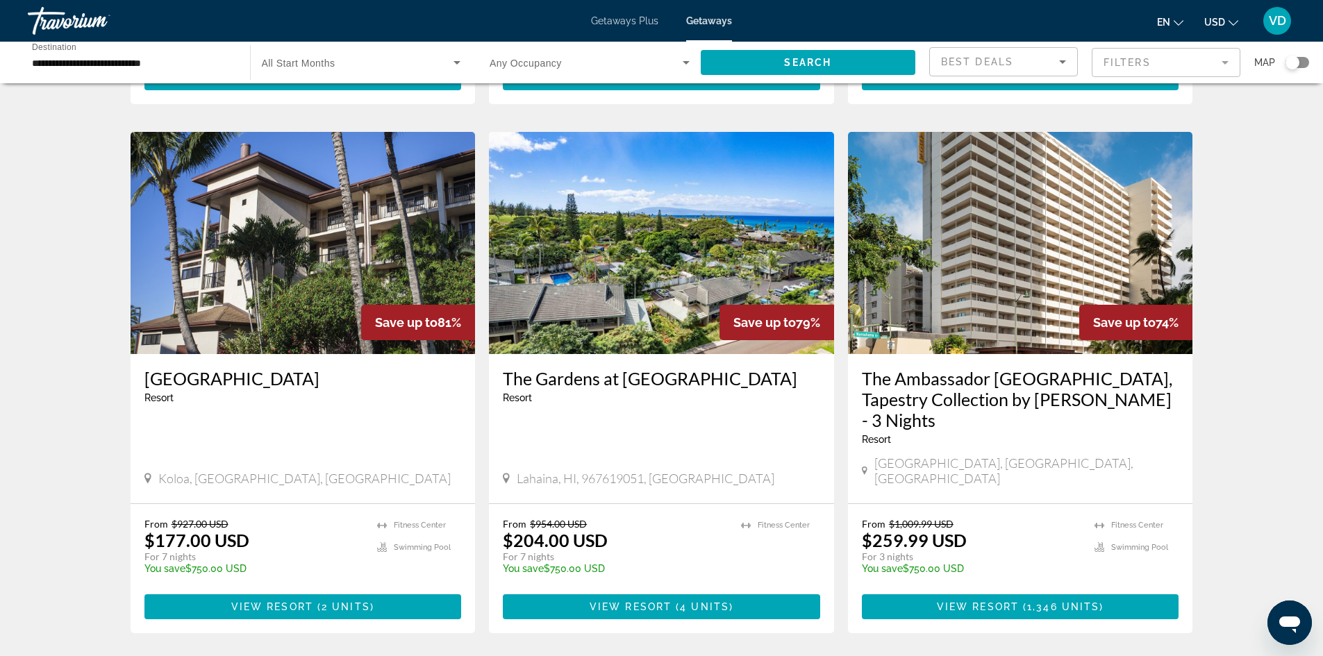
scroll to position [509, 0]
